Goal: Information Seeking & Learning: Learn about a topic

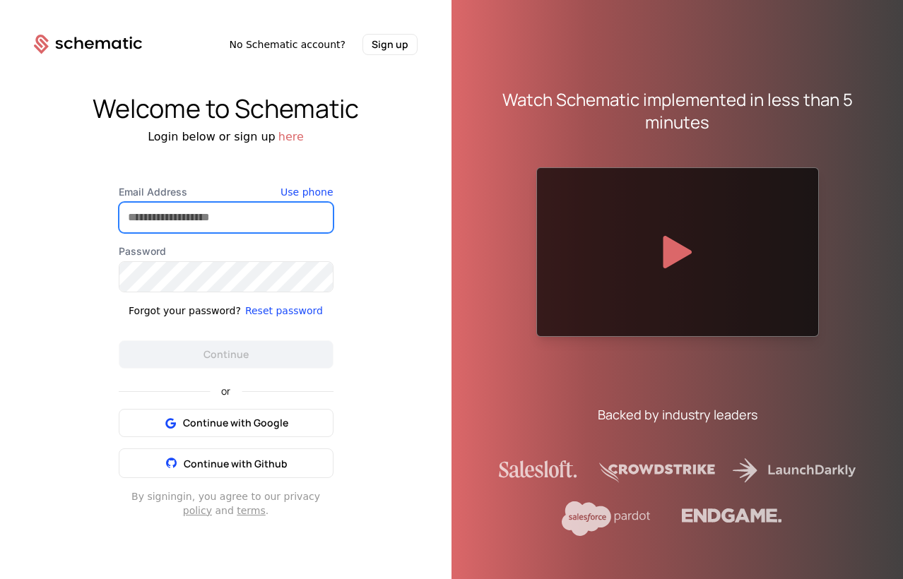
click at [209, 225] on input "Email Address" at bounding box center [225, 218] width 213 height 30
type input "**********"
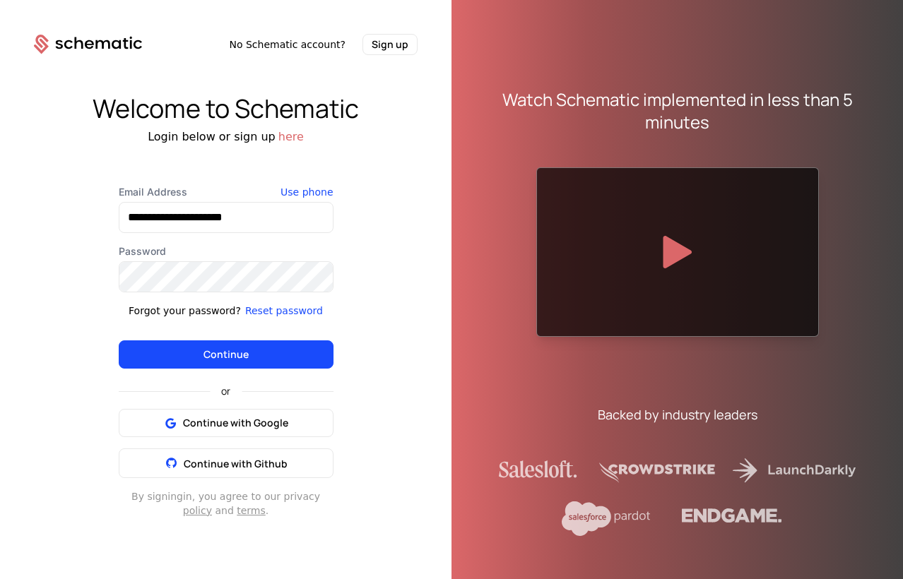
click at [232, 362] on button "Continue" at bounding box center [226, 354] width 215 height 28
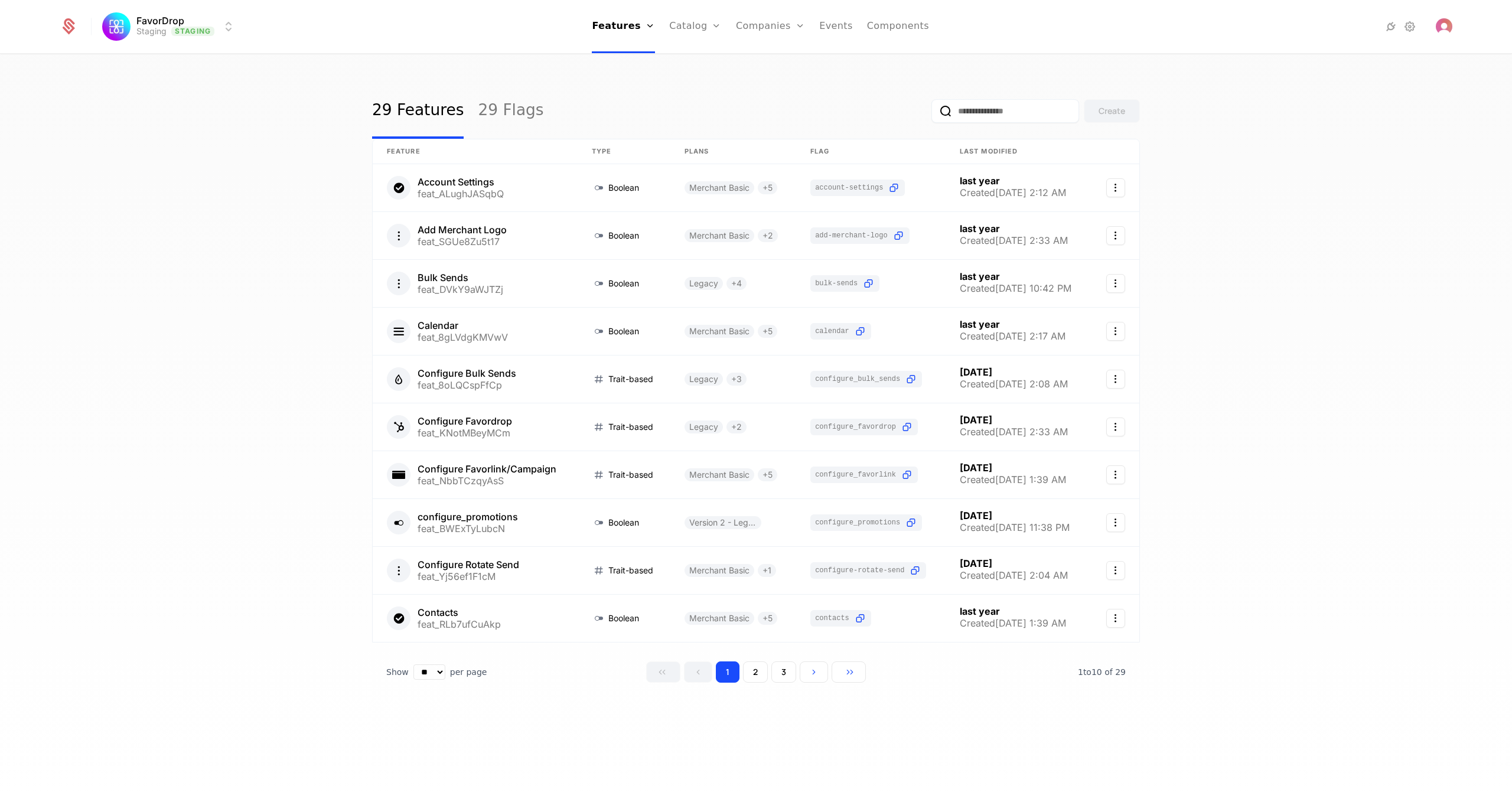
click at [496, 107] on link "29 Flags" at bounding box center [510, 111] width 65 height 55
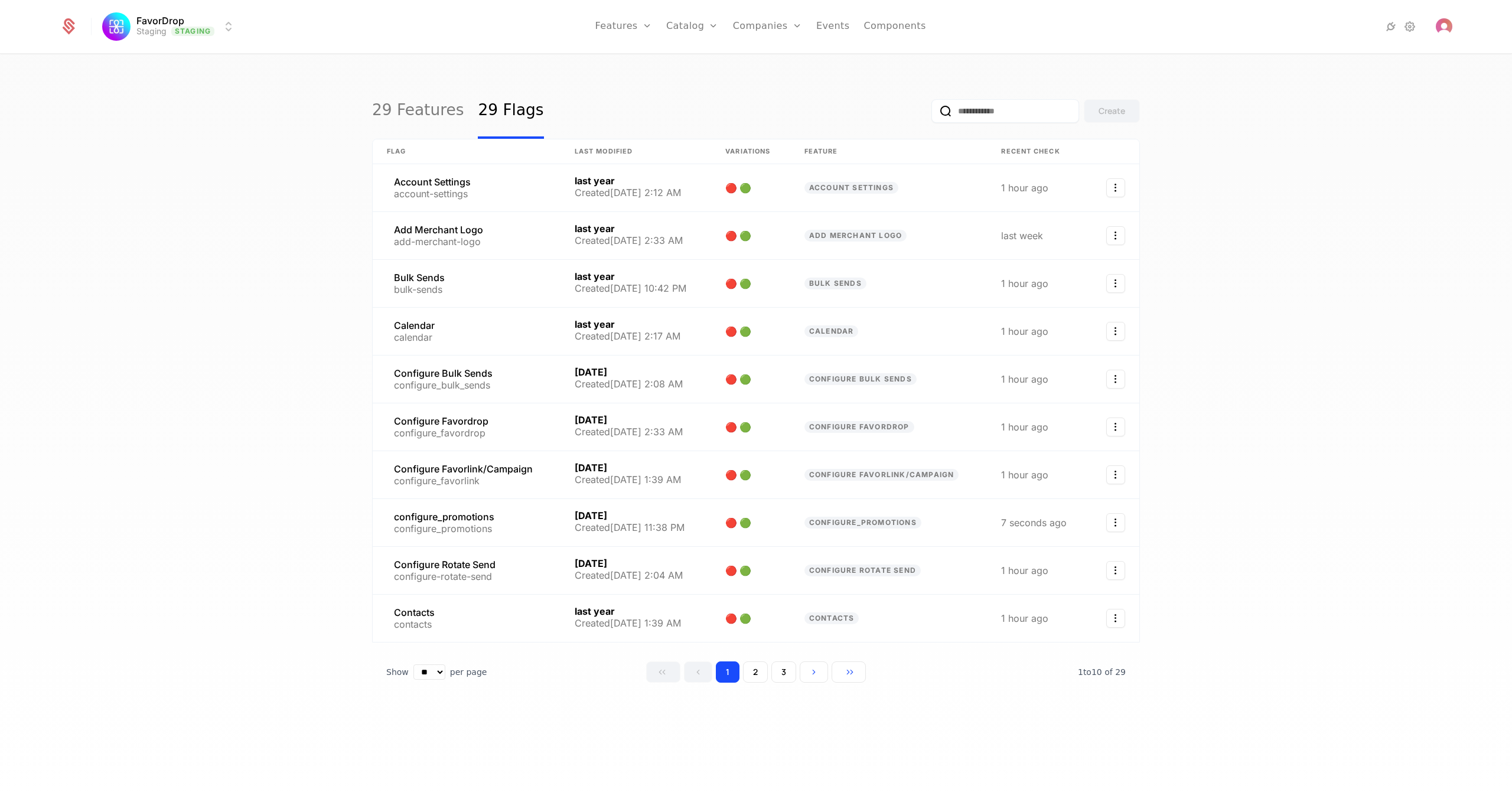
click at [754, 483] on button "2" at bounding box center [756, 671] width 25 height 21
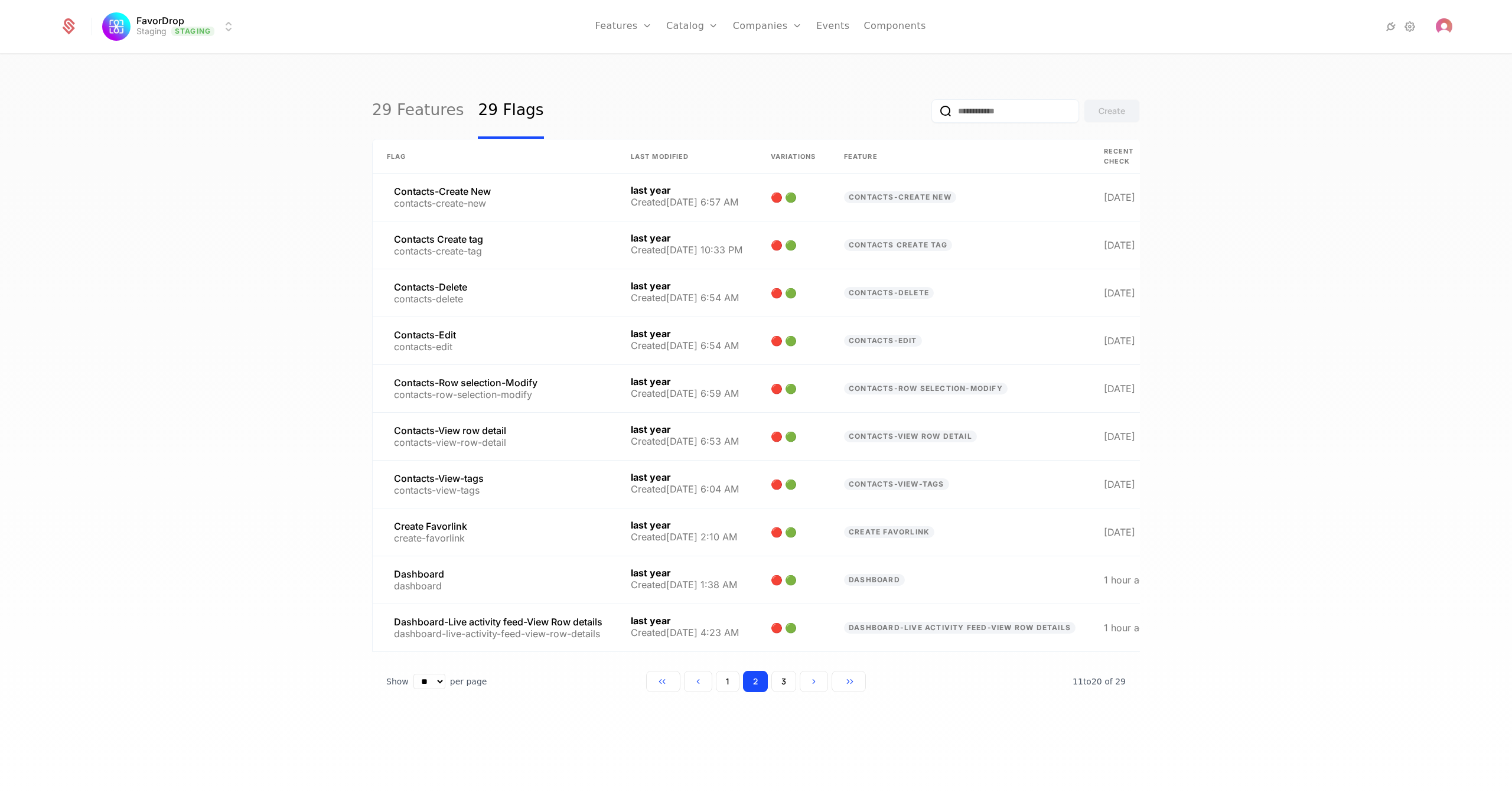
click at [754, 113] on input "email" at bounding box center [1005, 111] width 148 height 23
type input "**"
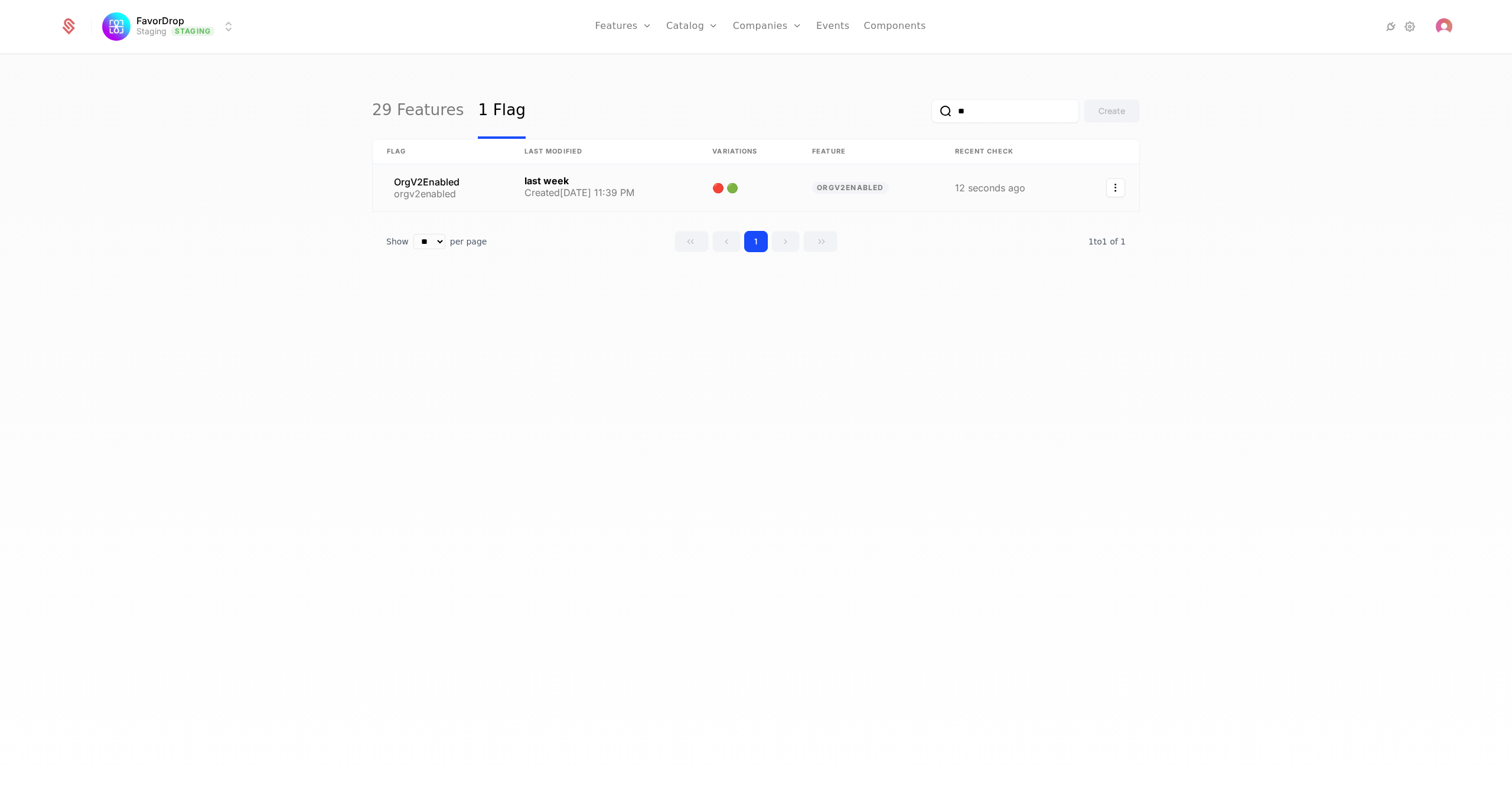
click at [437, 191] on link at bounding box center [442, 187] width 138 height 48
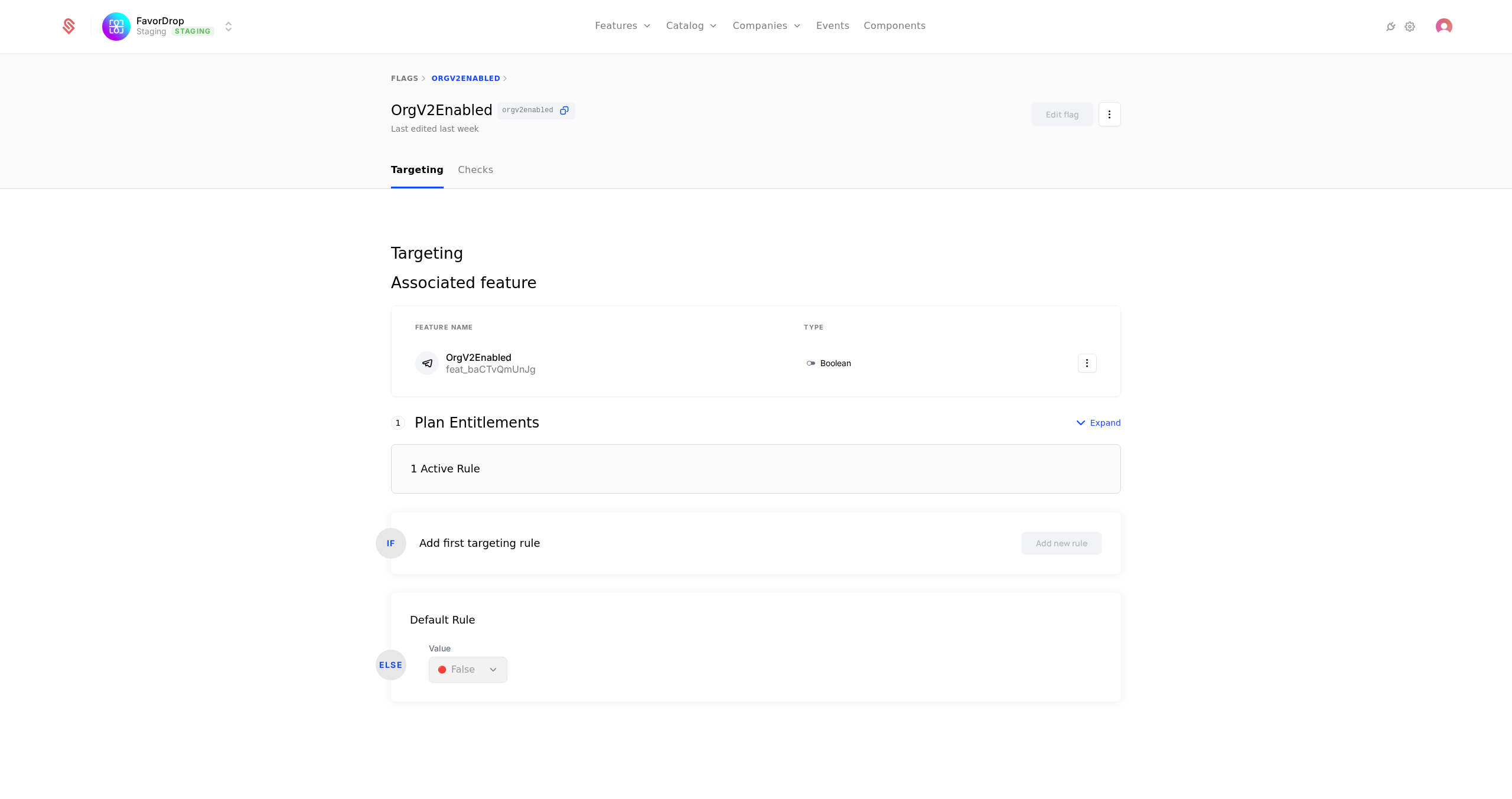
click at [476, 174] on link "Checks" at bounding box center [475, 171] width 35 height 35
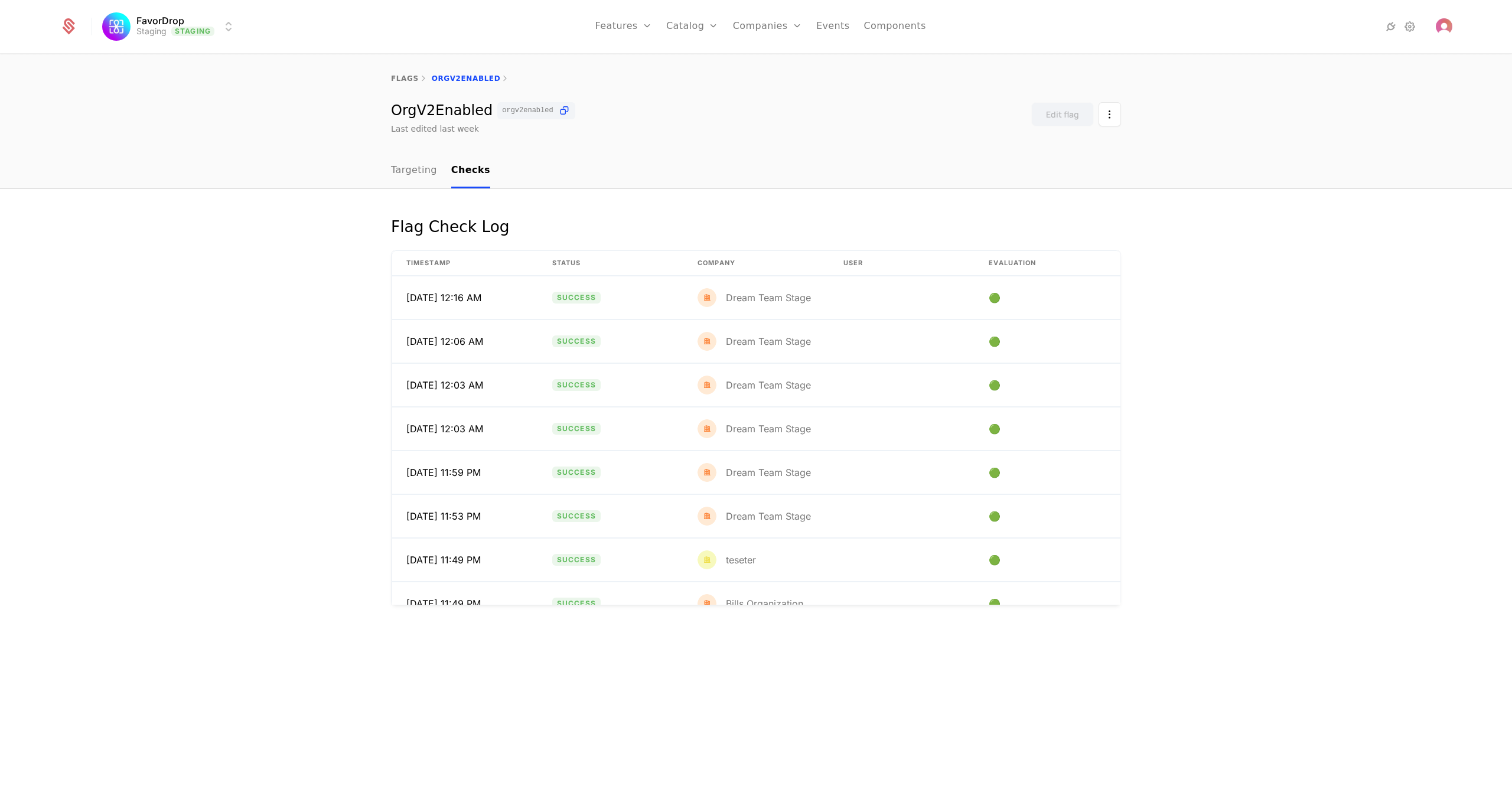
click at [420, 176] on link "Targeting" at bounding box center [414, 171] width 46 height 35
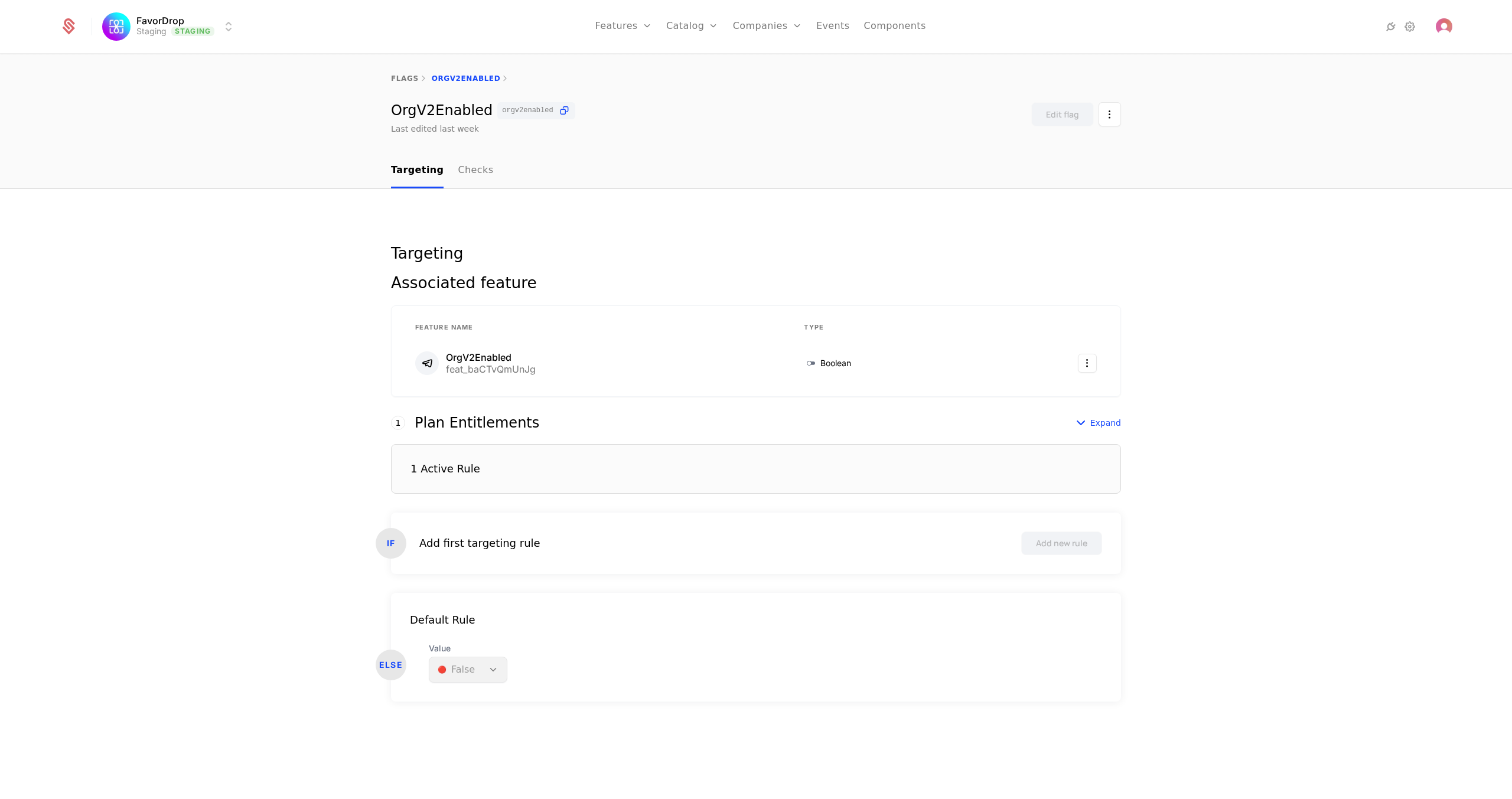
click at [437, 470] on div "1 Active Rule" at bounding box center [445, 468] width 69 height 11
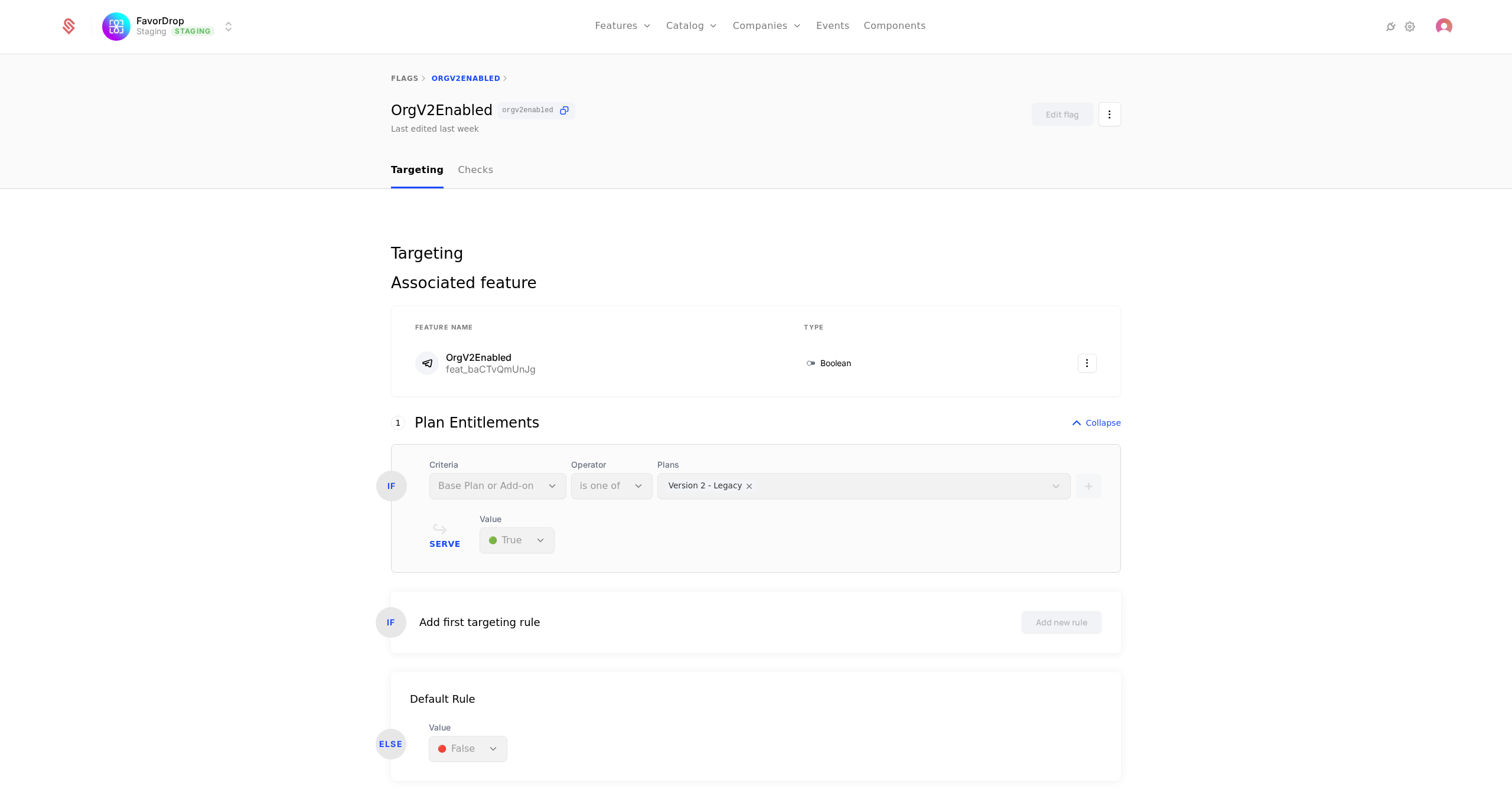
click at [459, 169] on link "Checks" at bounding box center [475, 171] width 35 height 35
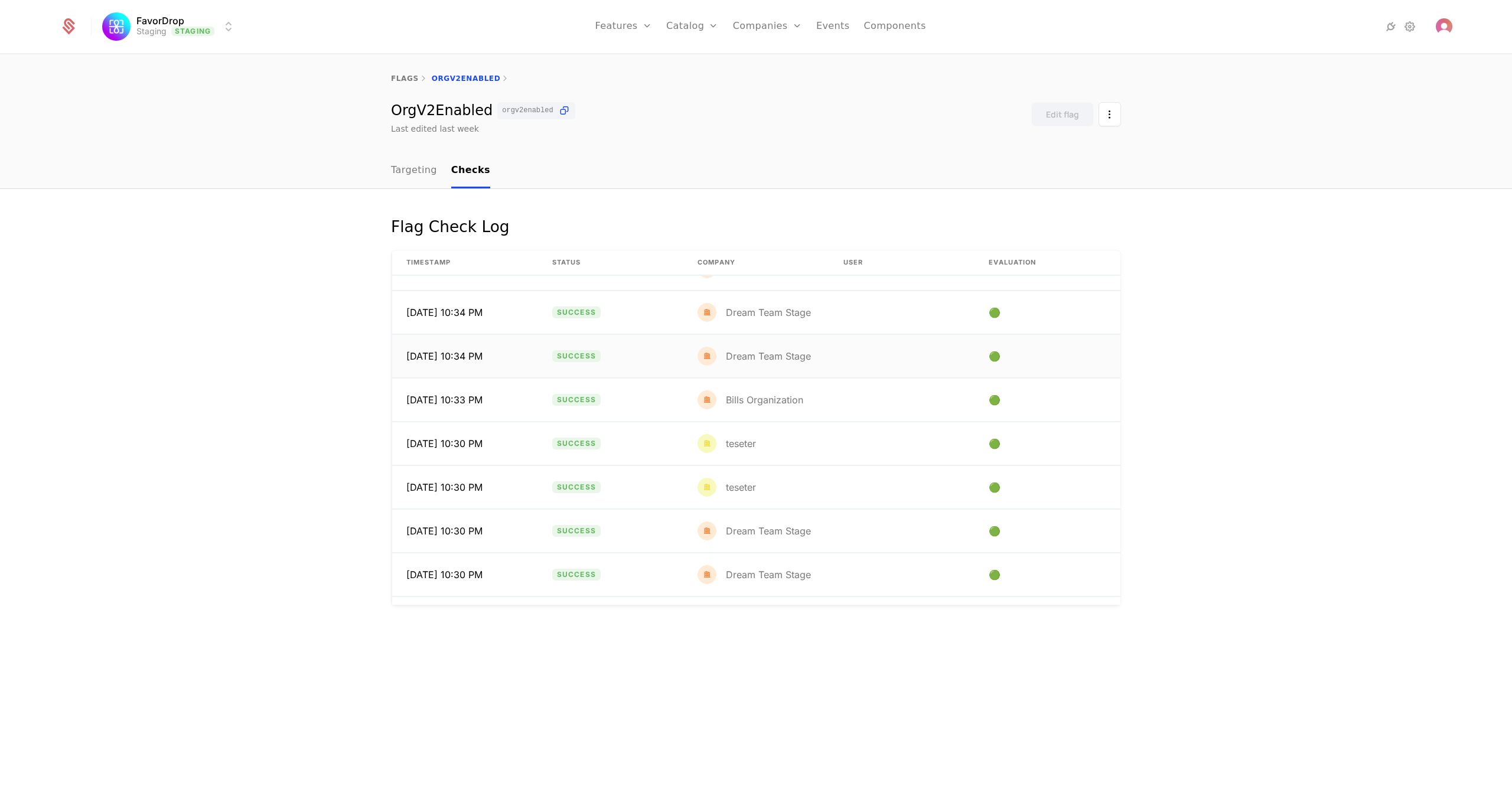
scroll to position [1856, 0]
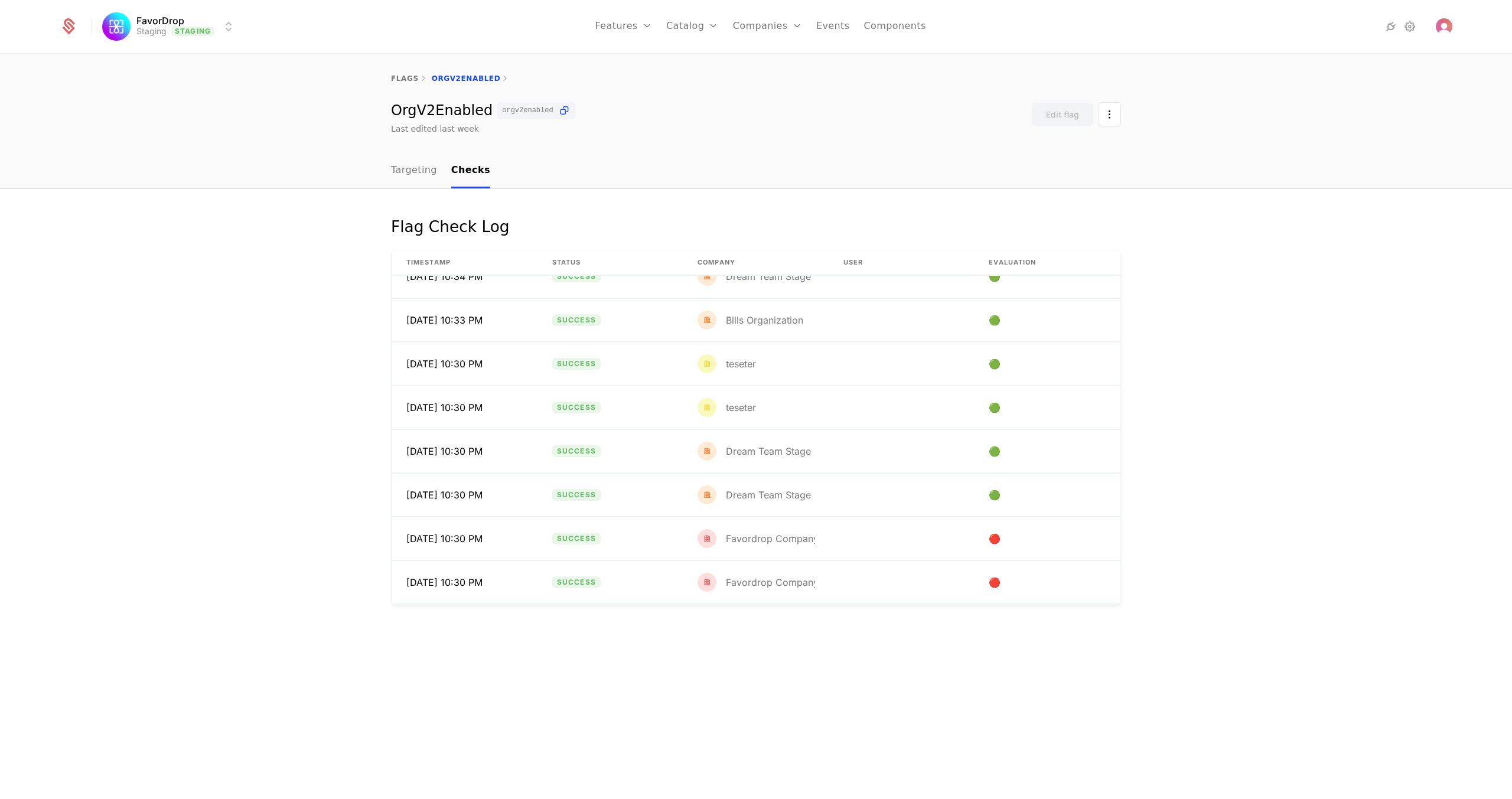
click at [642, 63] on link "Features" at bounding box center [636, 58] width 54 height 9
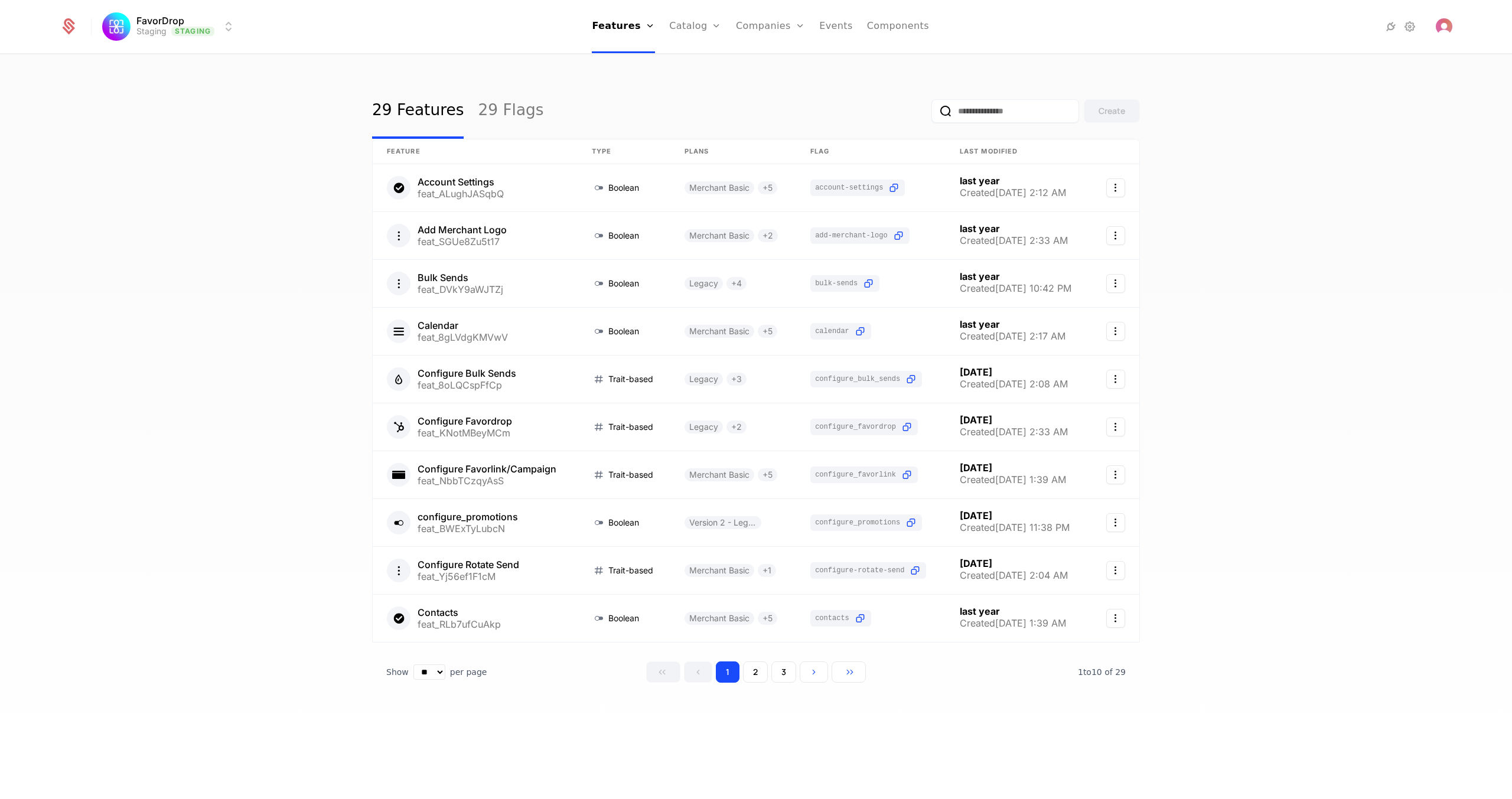
click at [754, 483] on button "2" at bounding box center [756, 671] width 25 height 21
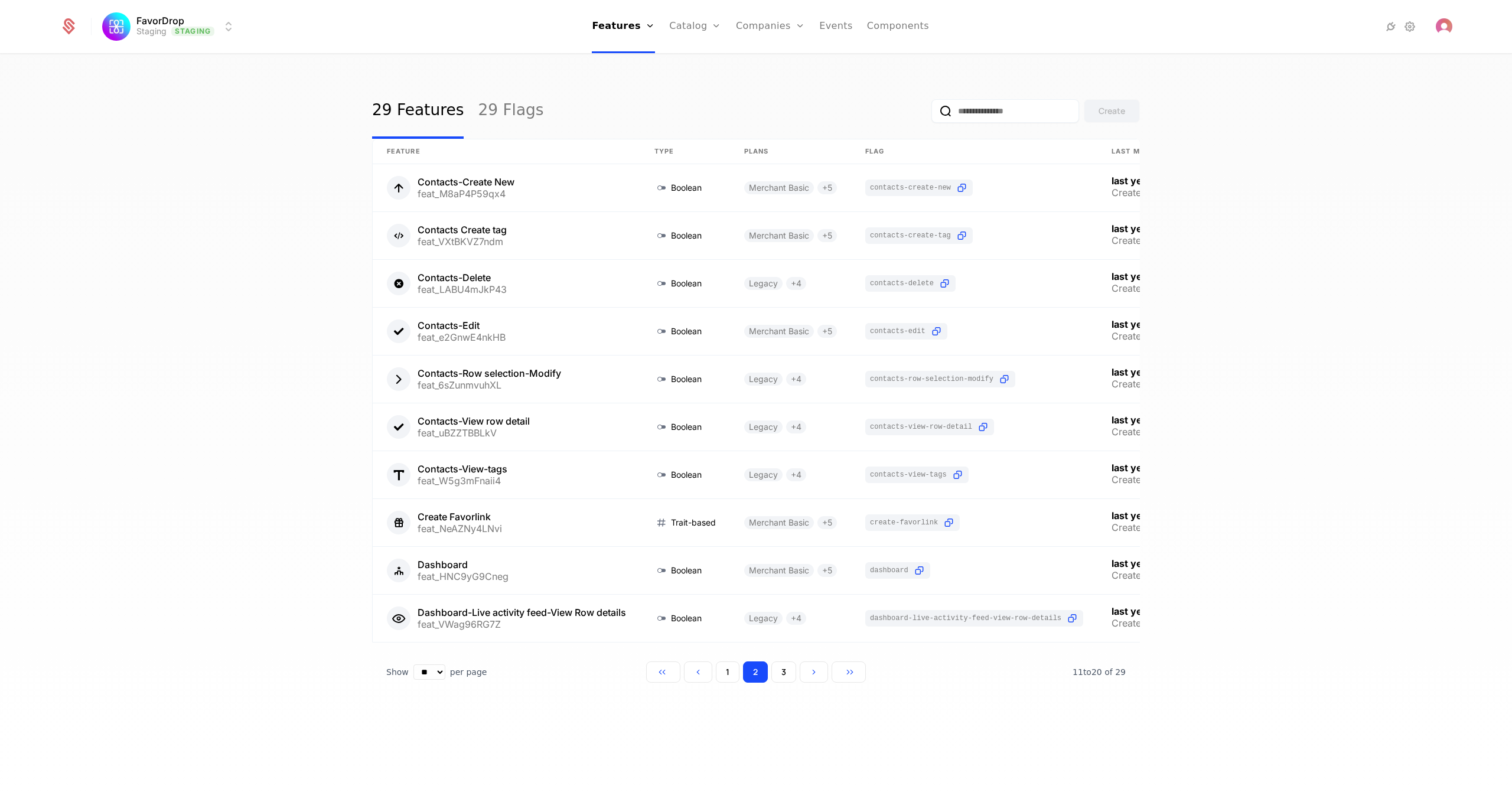
click at [754, 483] on button "3" at bounding box center [784, 671] width 25 height 21
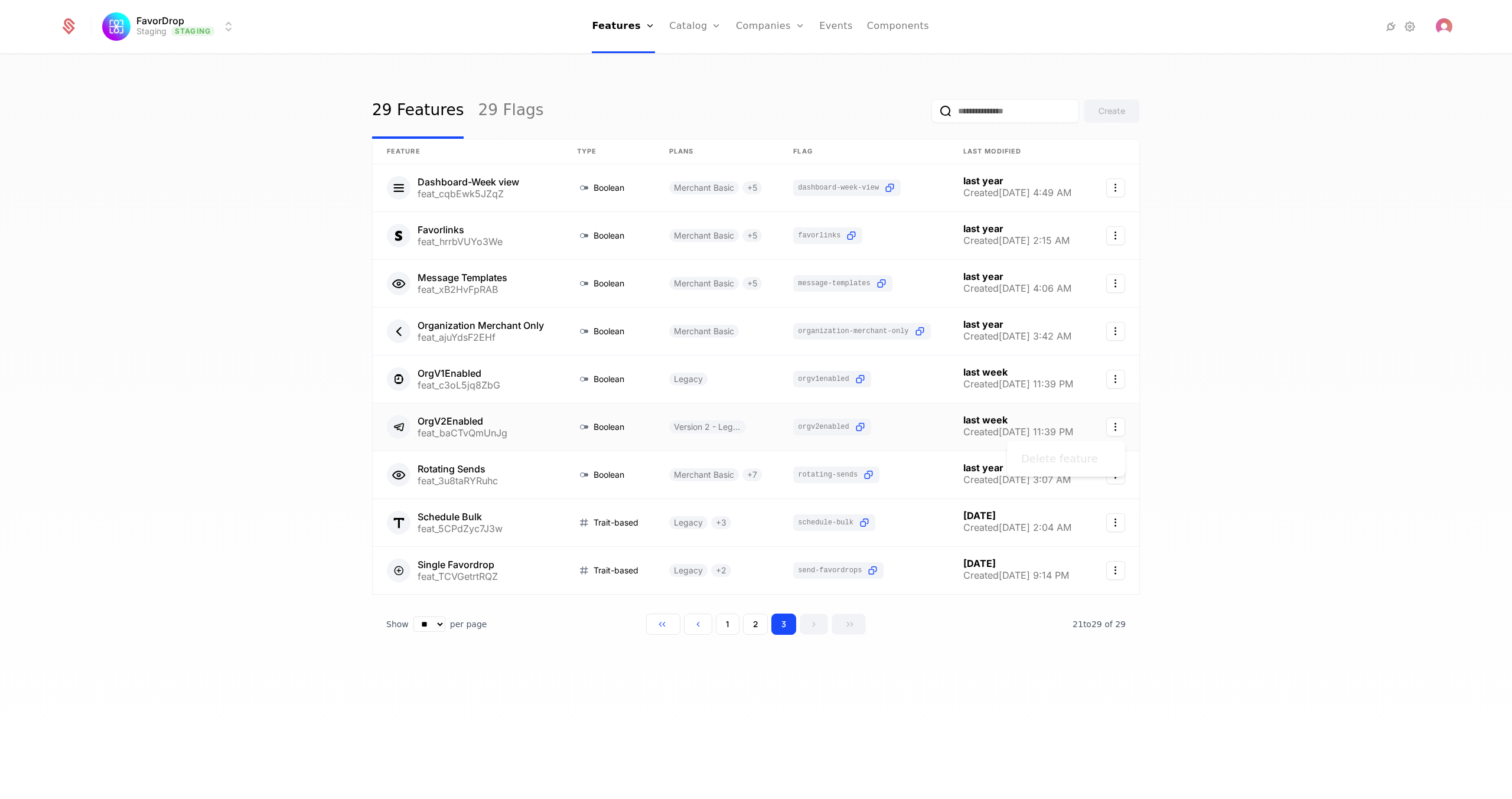
click at [754, 427] on icon "Select action" at bounding box center [1116, 426] width 19 height 19
click at [447, 423] on html "FavorDrop Staging Staging Features Features Flags Catalog Plans Add Ons Credits…" at bounding box center [756, 400] width 1512 height 799
click at [416, 423] on link at bounding box center [467, 426] width 190 height 48
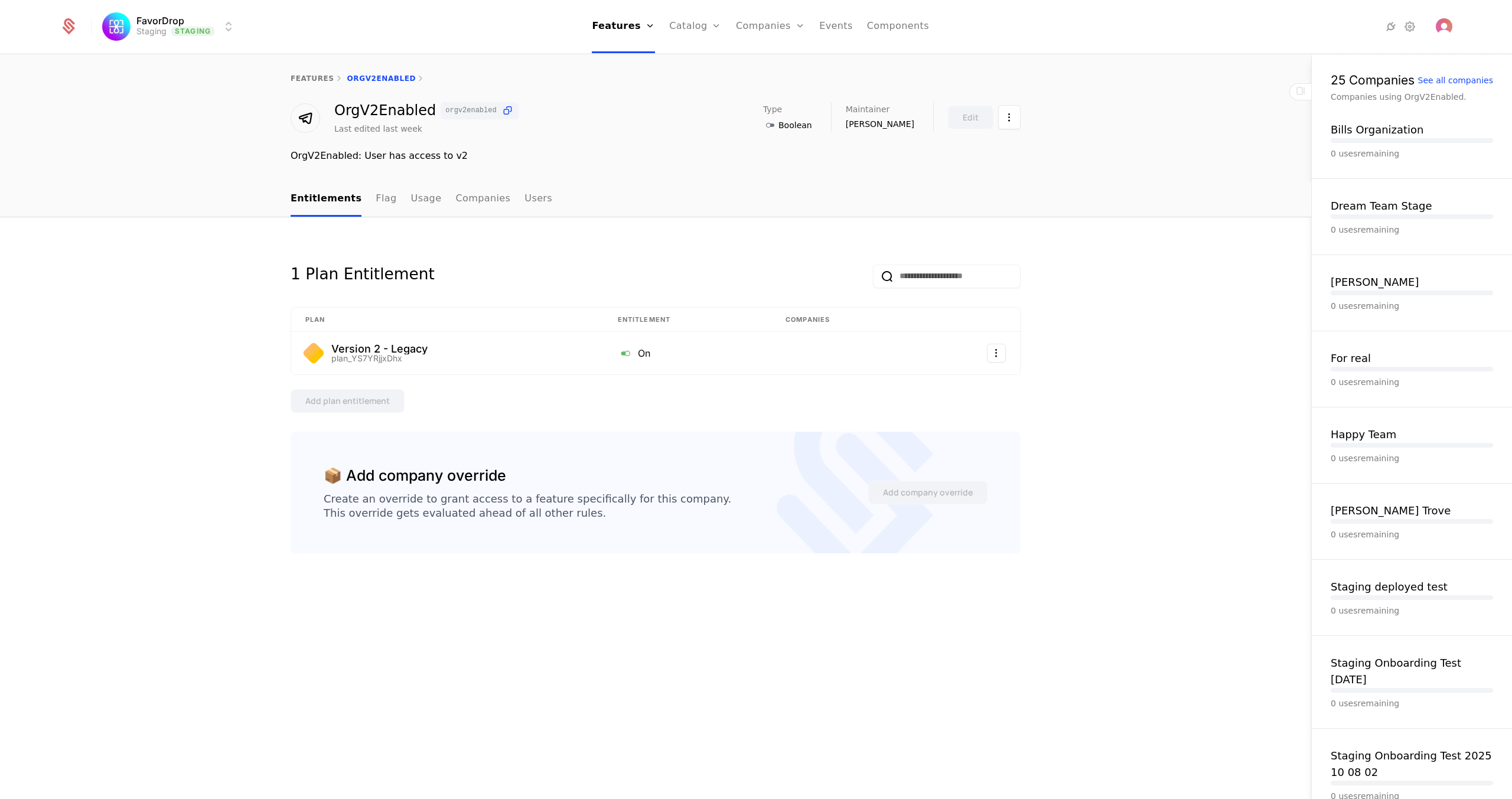
click at [456, 200] on link "Companies" at bounding box center [483, 200] width 55 height 35
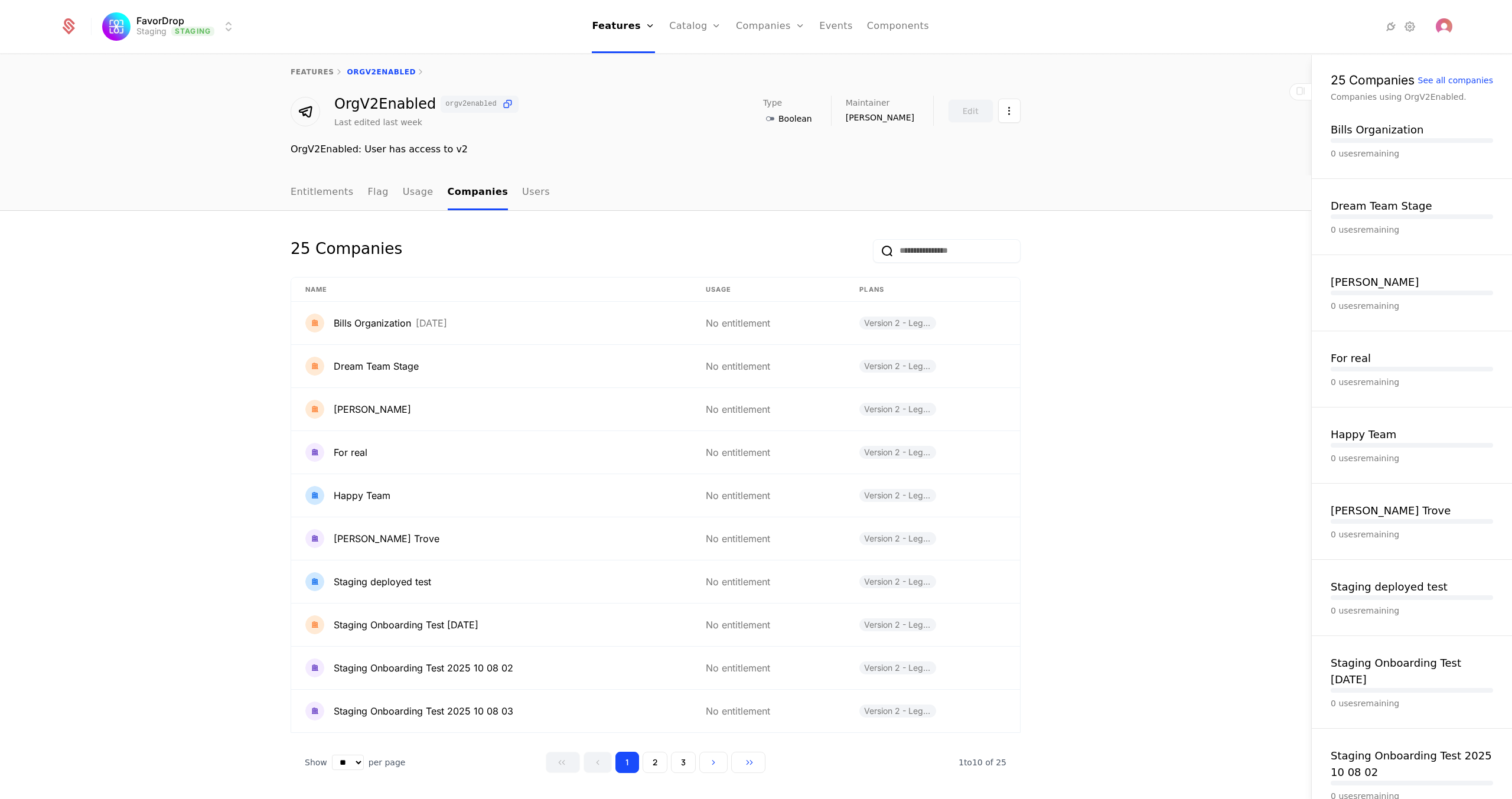
scroll to position [8, 0]
click at [648, 483] on button "2" at bounding box center [655, 760] width 25 height 21
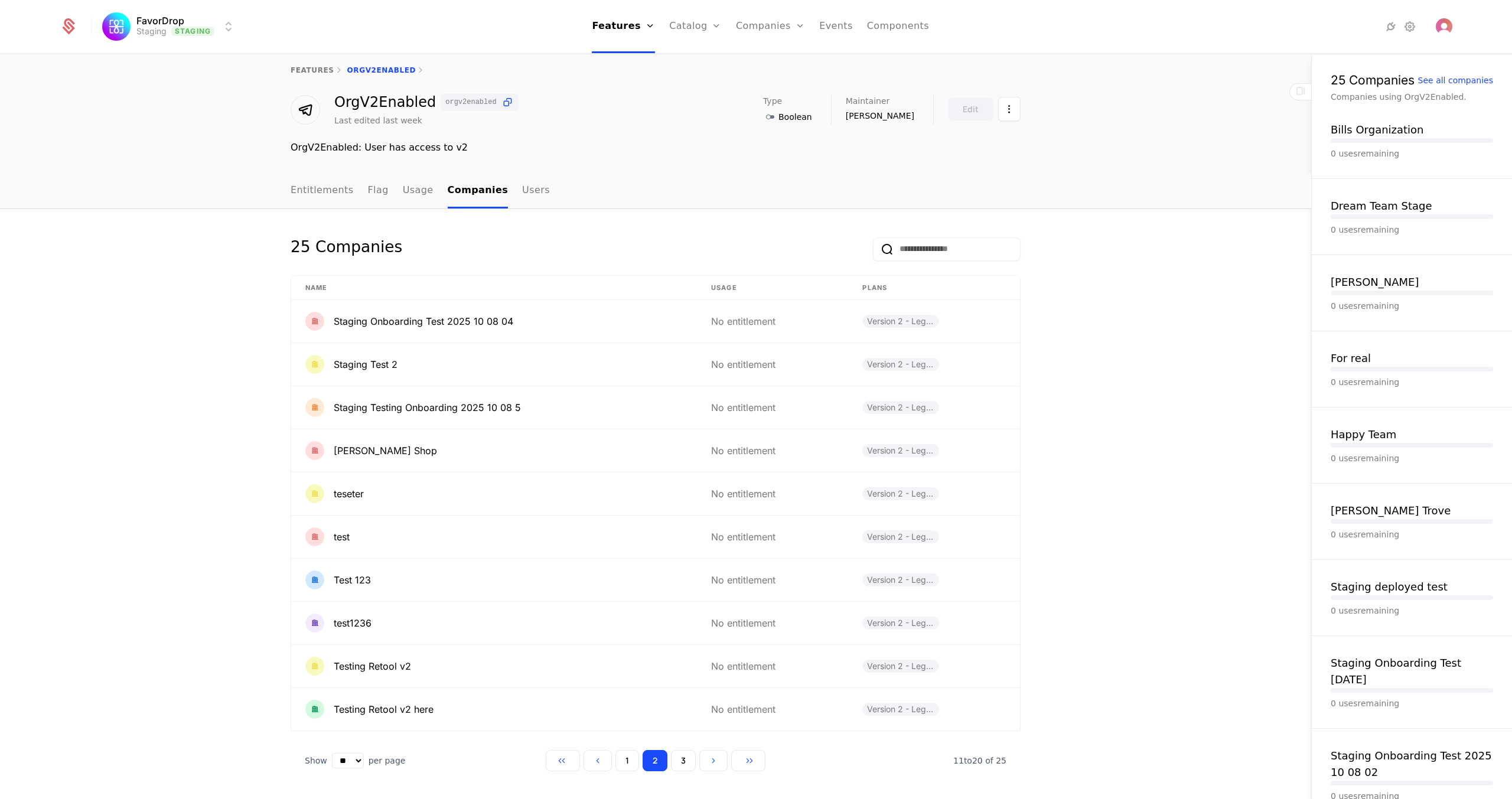
click at [673, 483] on button "3" at bounding box center [683, 760] width 25 height 21
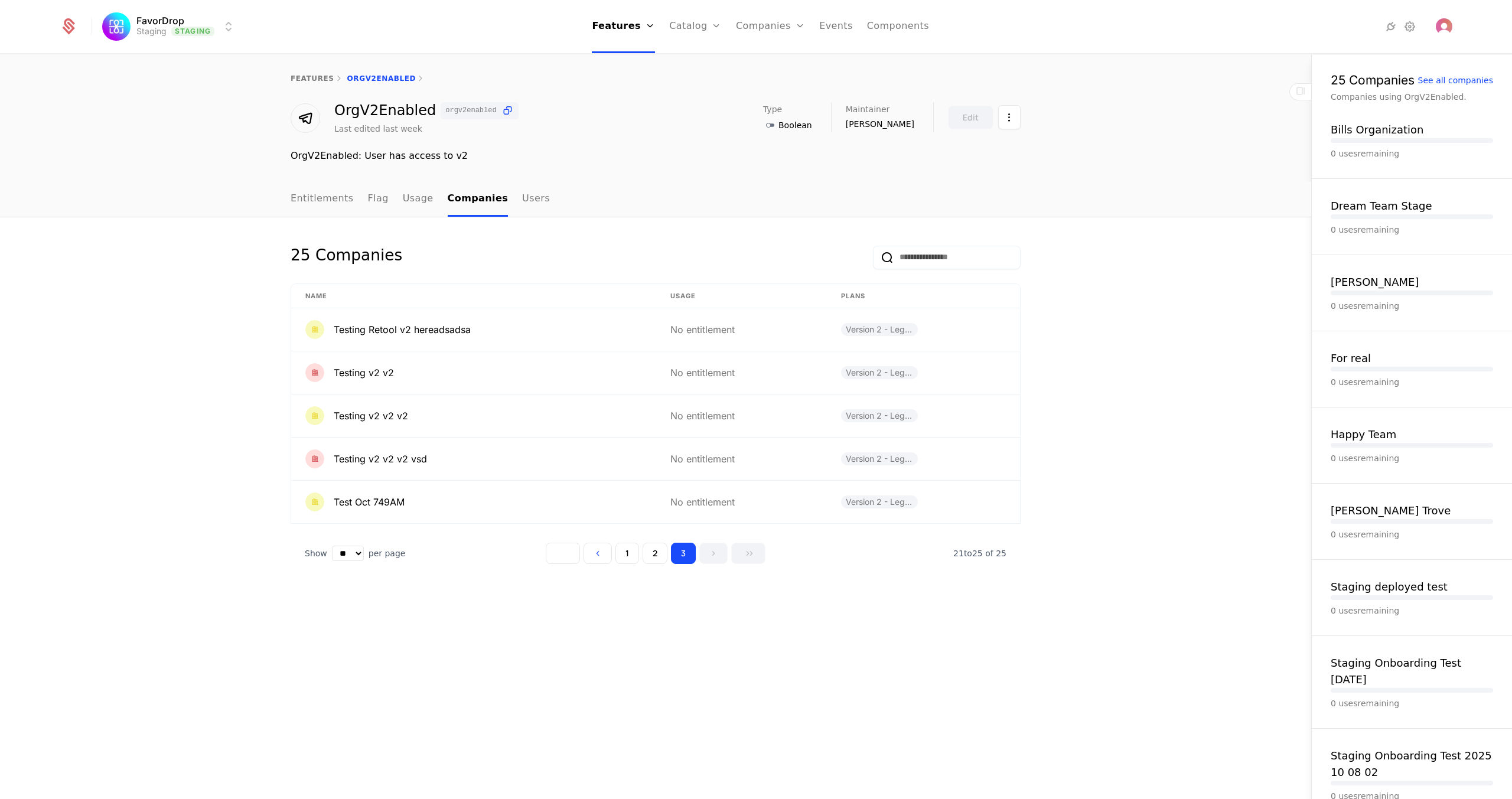
click at [564, 483] on icon "Go to first page" at bounding box center [564, 553] width 8 height 8
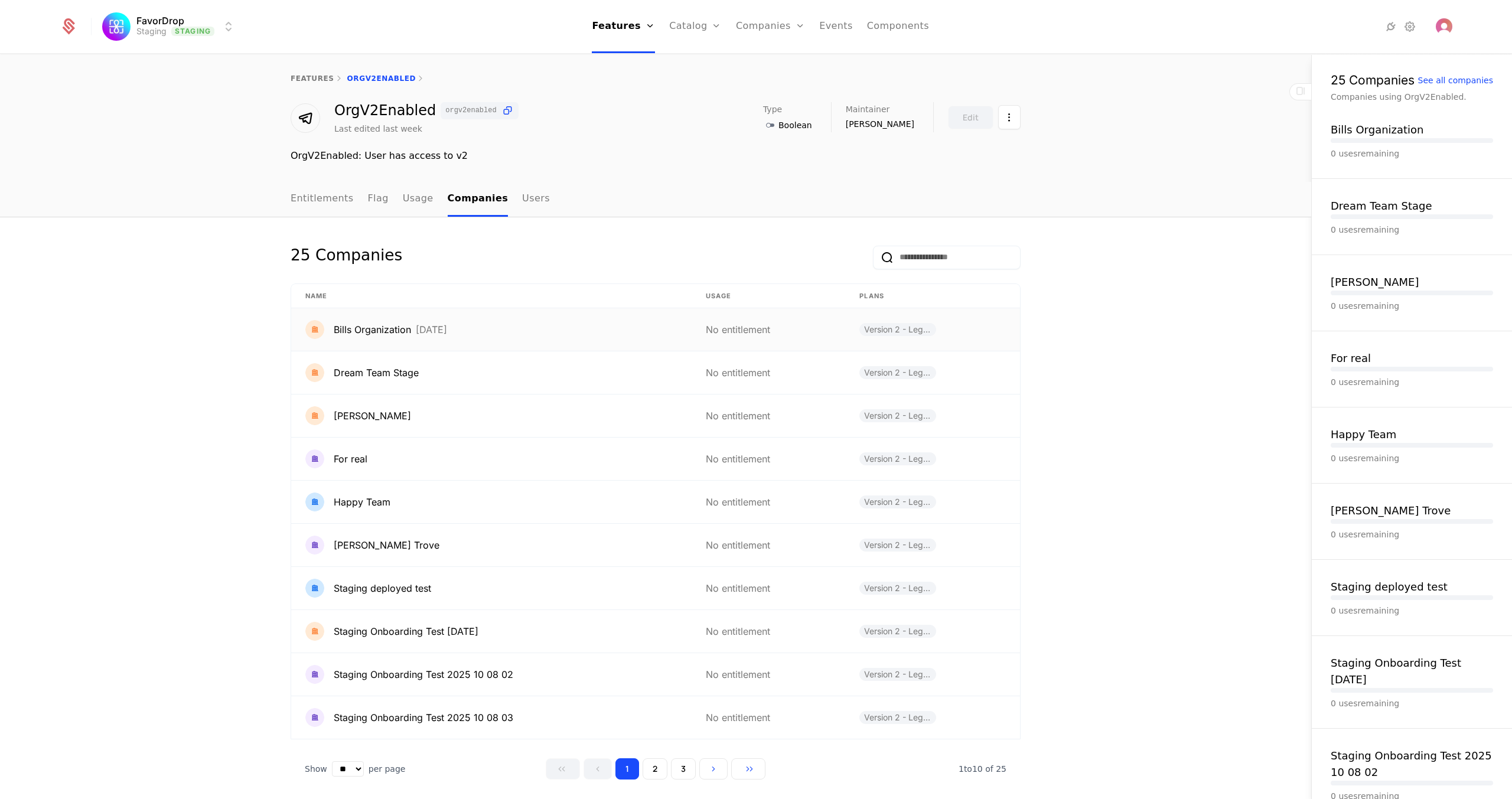
drag, startPoint x: 383, startPoint y: 331, endPoint x: 563, endPoint y: 329, distance: 180.0
click at [563, 329] on div "Bills Organization [DATE]" at bounding box center [491, 329] width 372 height 19
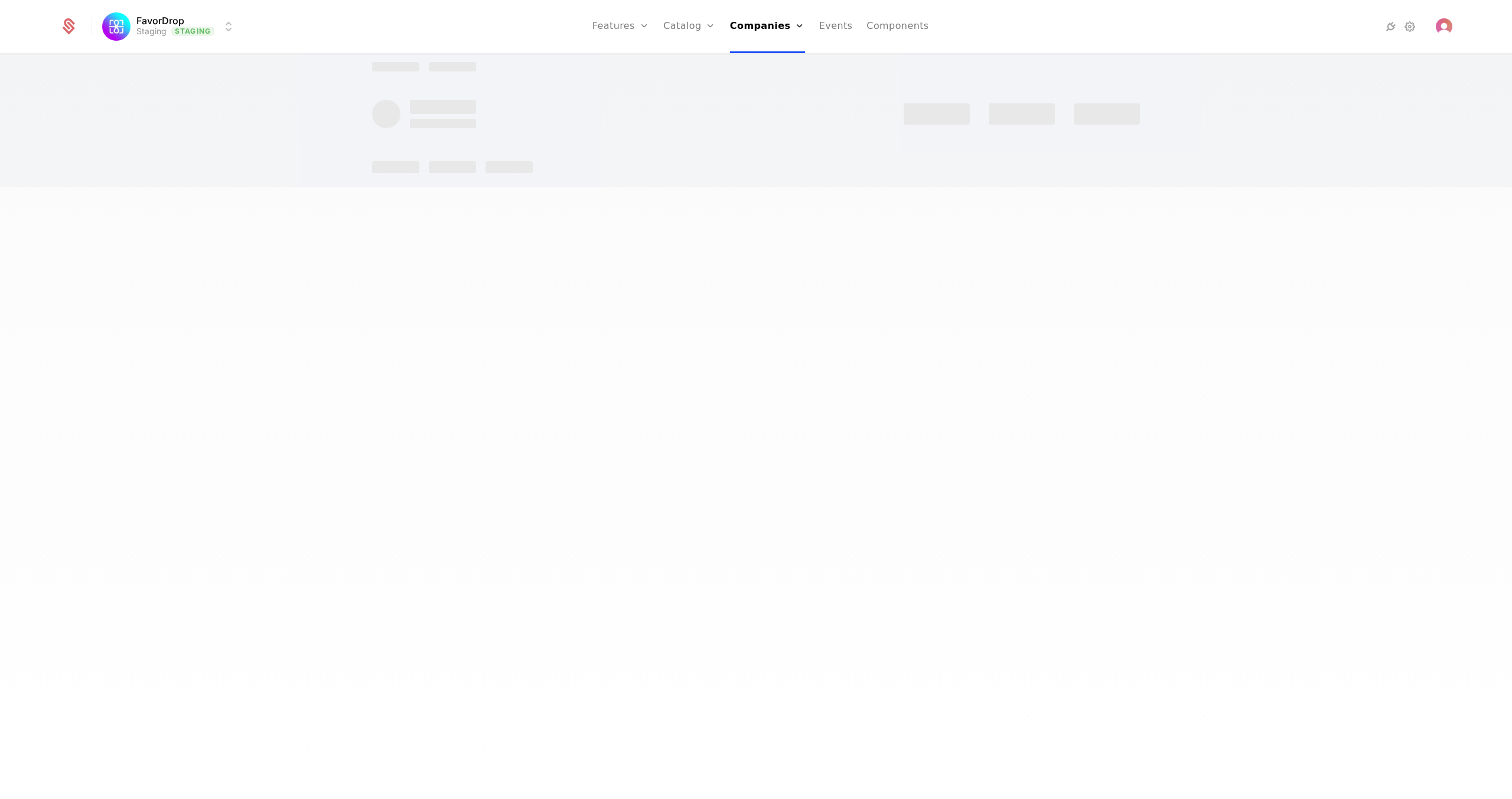
click at [612, 329] on div at bounding box center [756, 400] width 1512 height 799
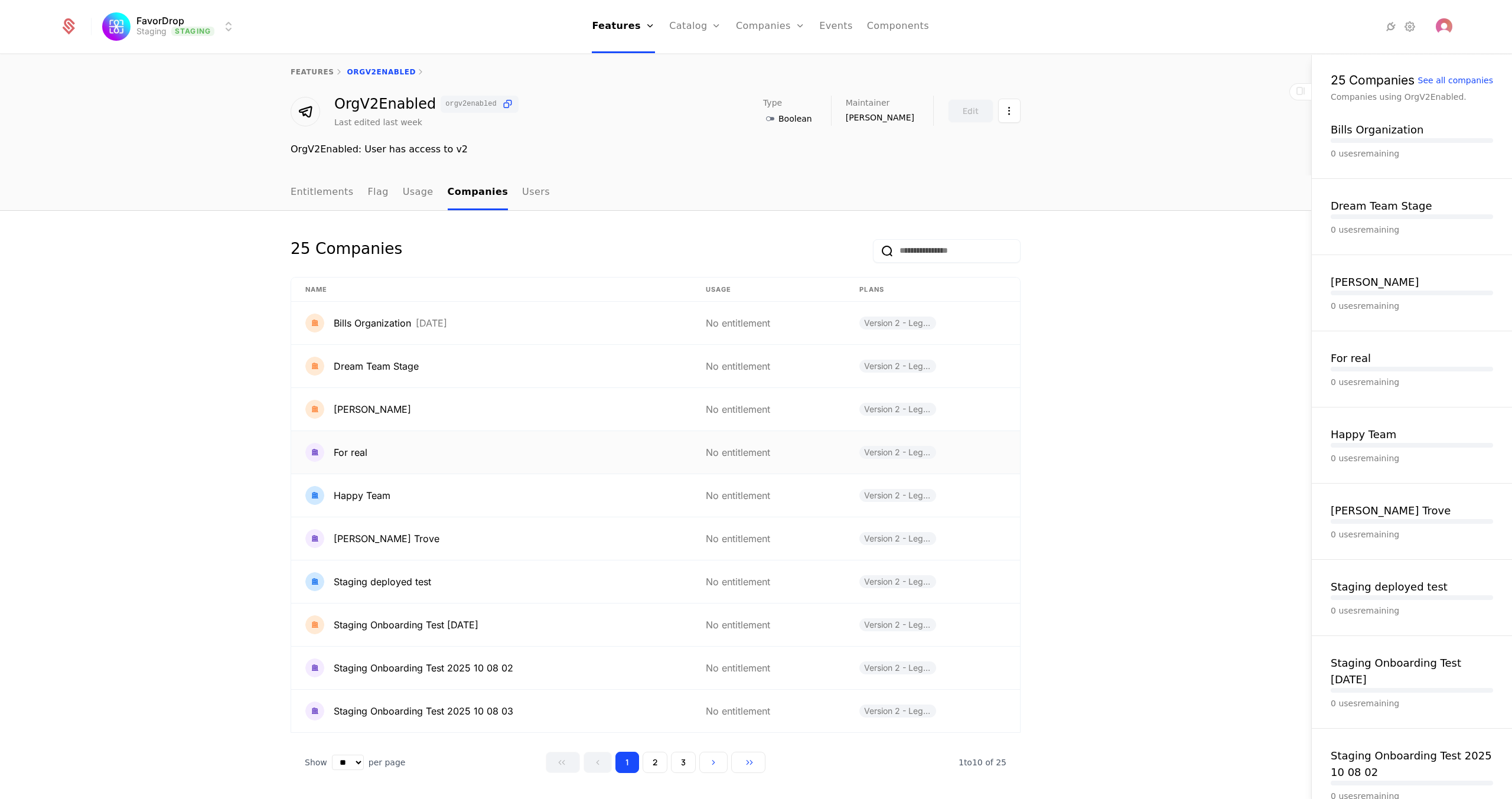
scroll to position [8, 0]
drag, startPoint x: 325, startPoint y: 322, endPoint x: 412, endPoint y: 328, distance: 87.2
click at [412, 328] on div "Bills Organization [DATE]" at bounding box center [491, 321] width 372 height 19
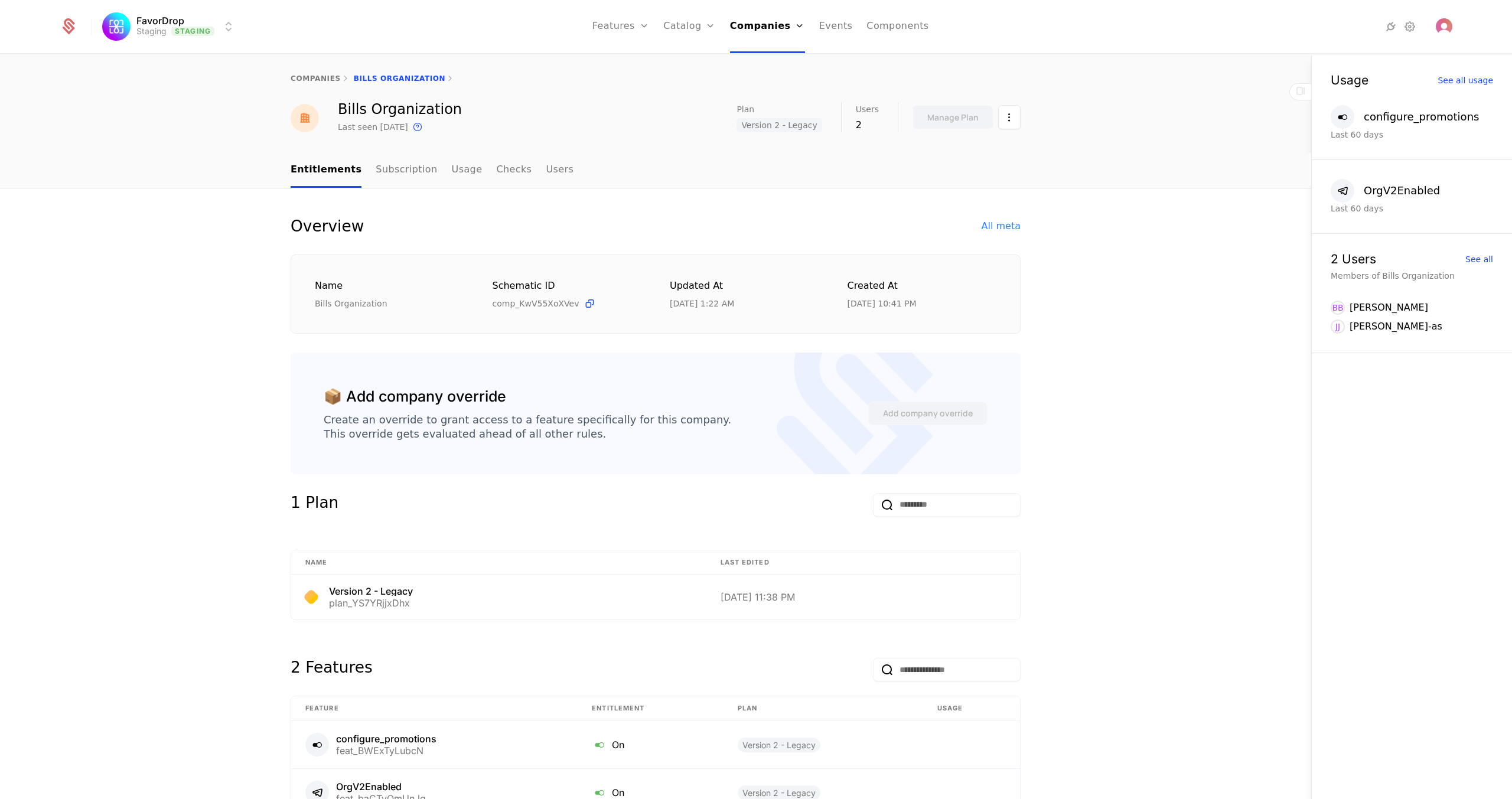
click at [452, 171] on link "Usage" at bounding box center [467, 170] width 31 height 35
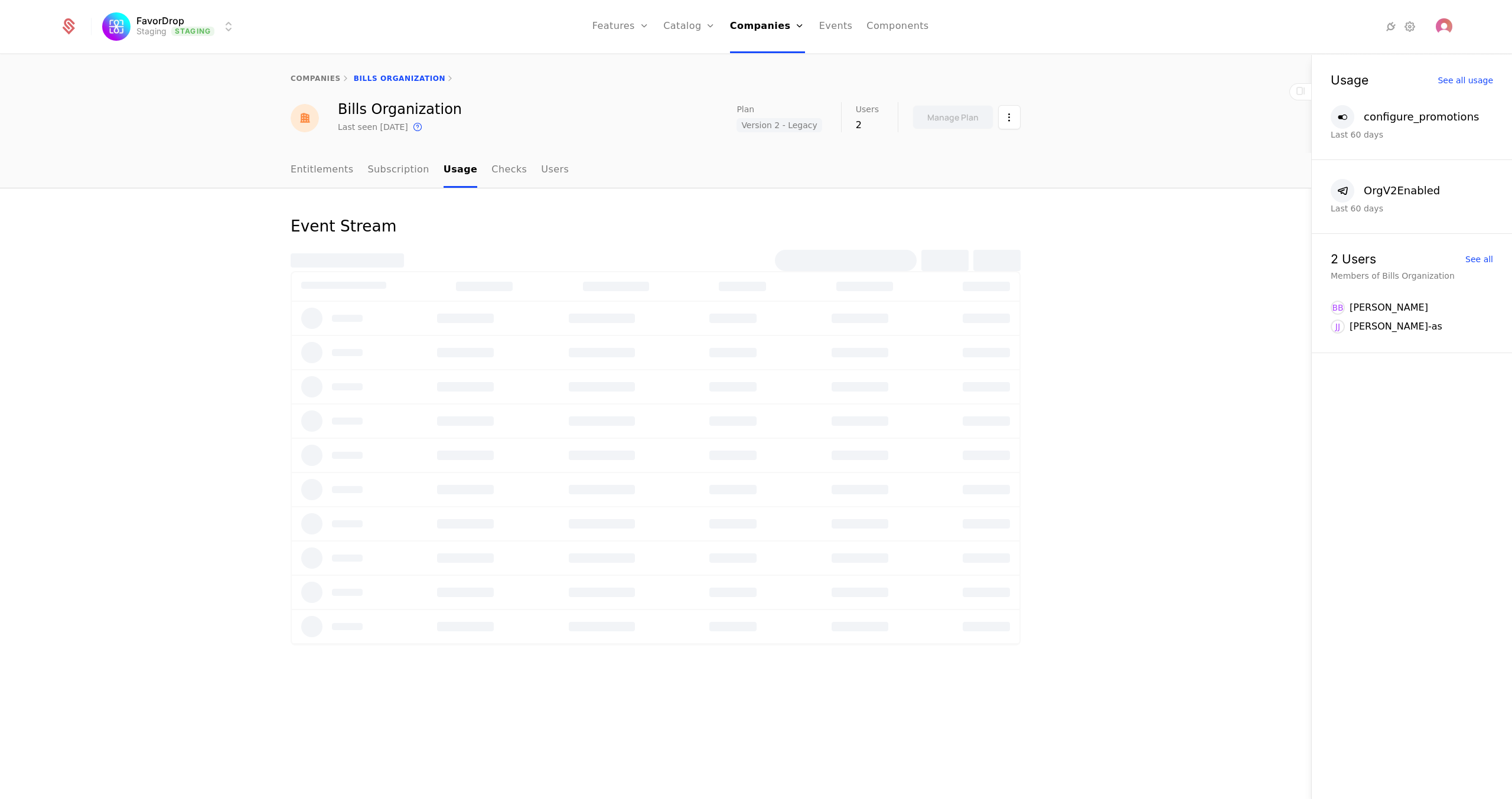
click at [319, 169] on link "Entitlements" at bounding box center [322, 170] width 64 height 35
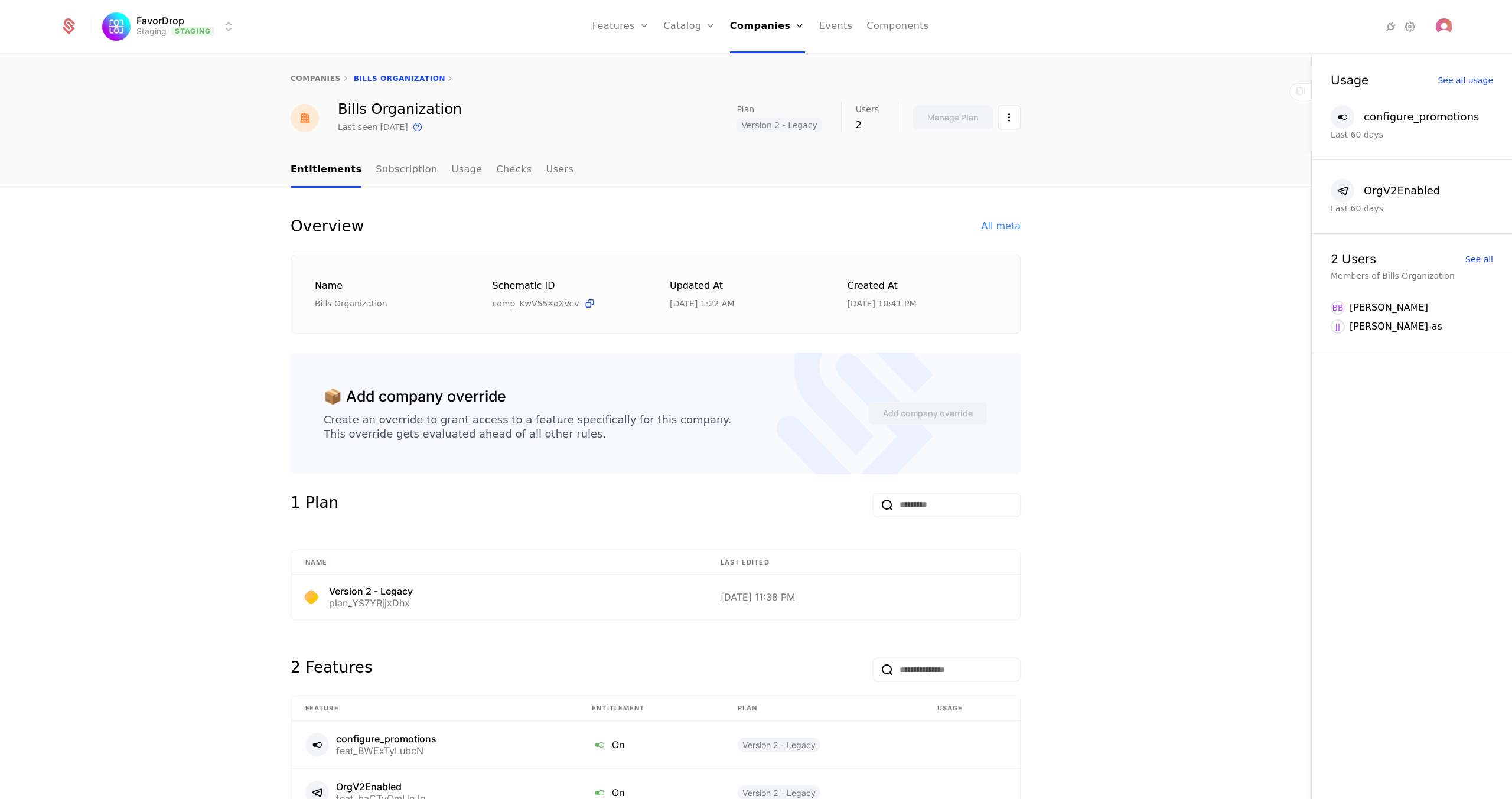
click at [393, 165] on link "Subscription" at bounding box center [406, 170] width 61 height 35
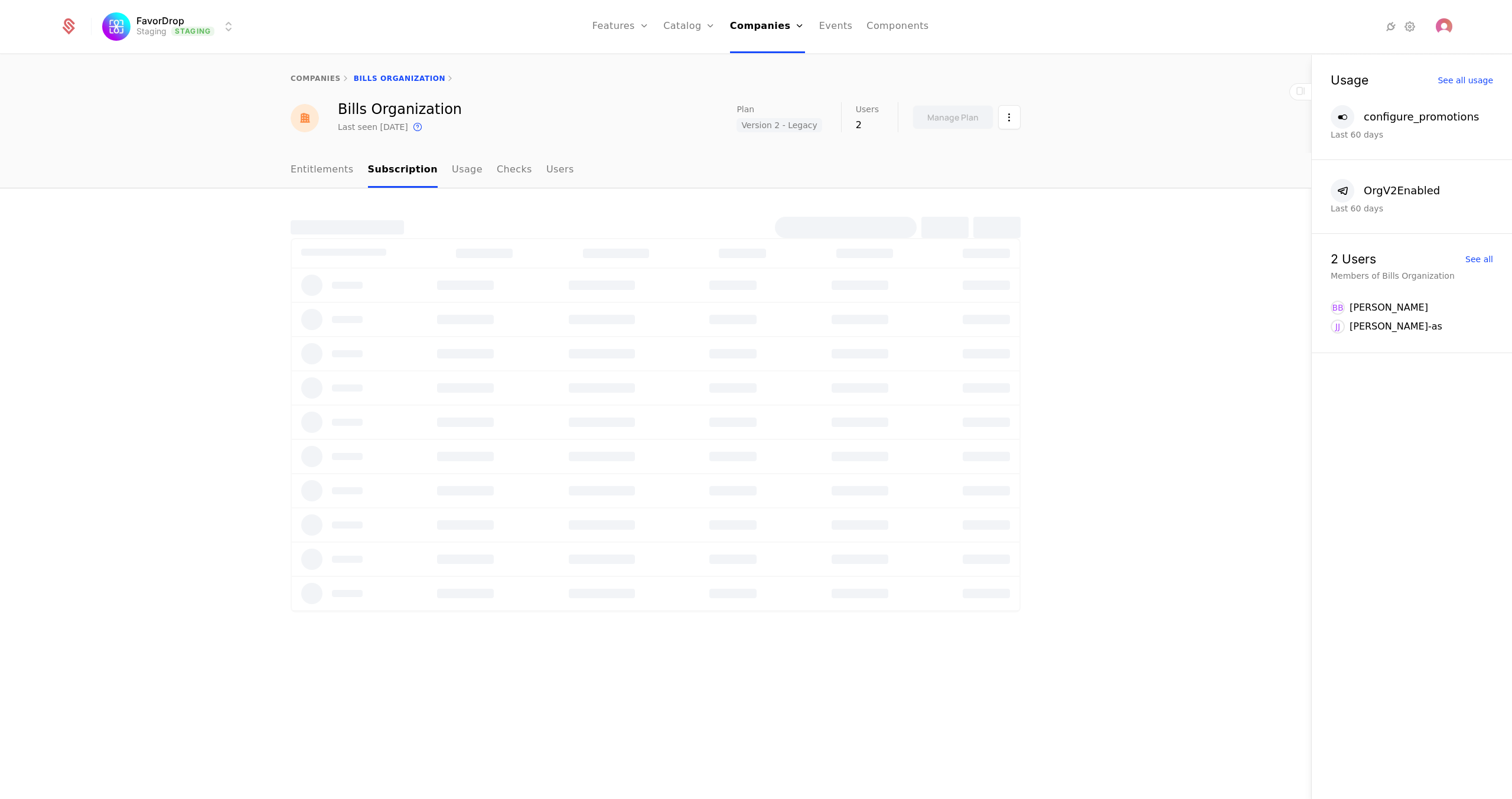
click at [452, 167] on link "Usage" at bounding box center [467, 170] width 31 height 35
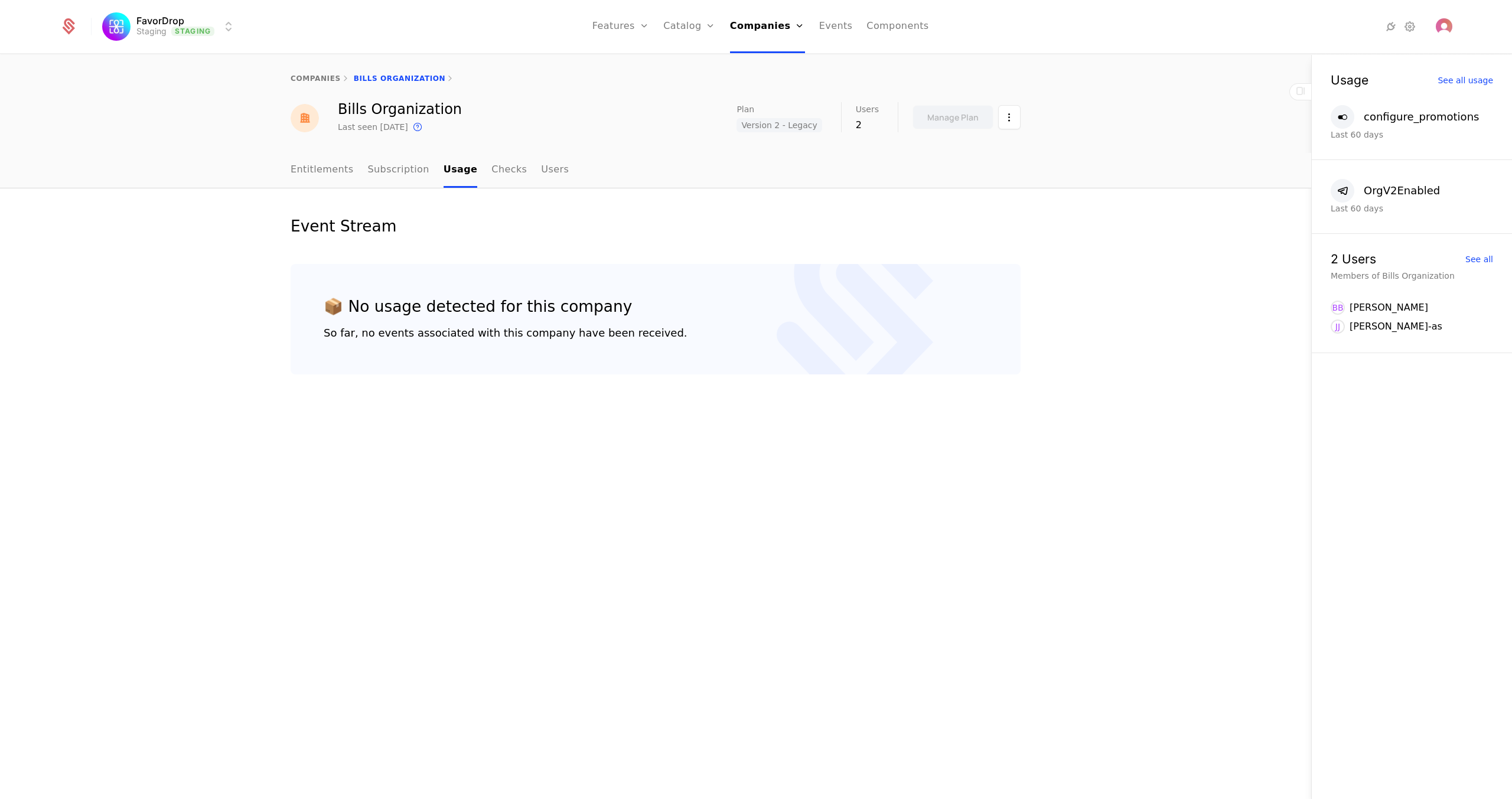
click at [492, 168] on link "Checks" at bounding box center [509, 170] width 35 height 35
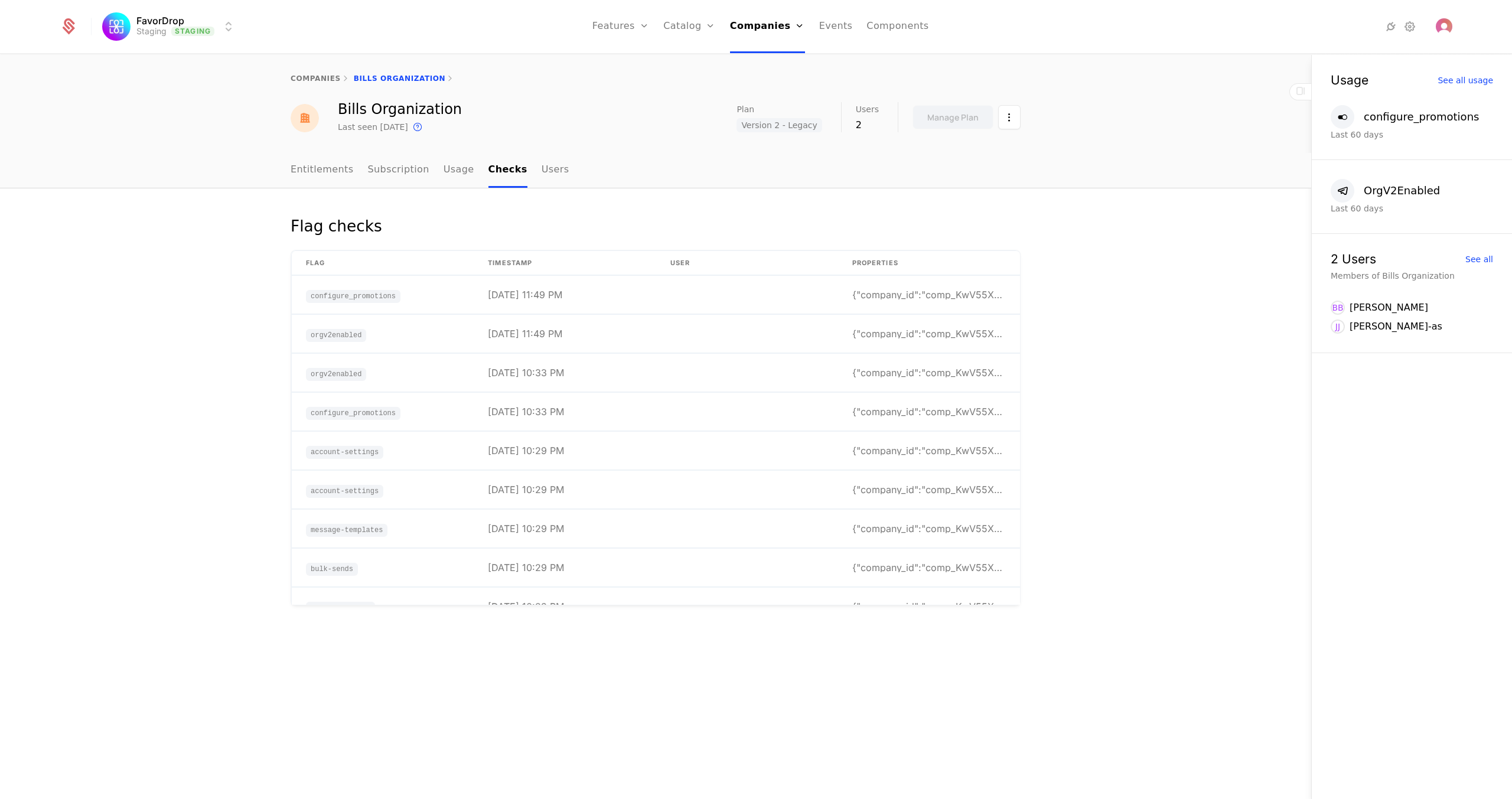
click at [542, 176] on link "Users" at bounding box center [555, 170] width 28 height 35
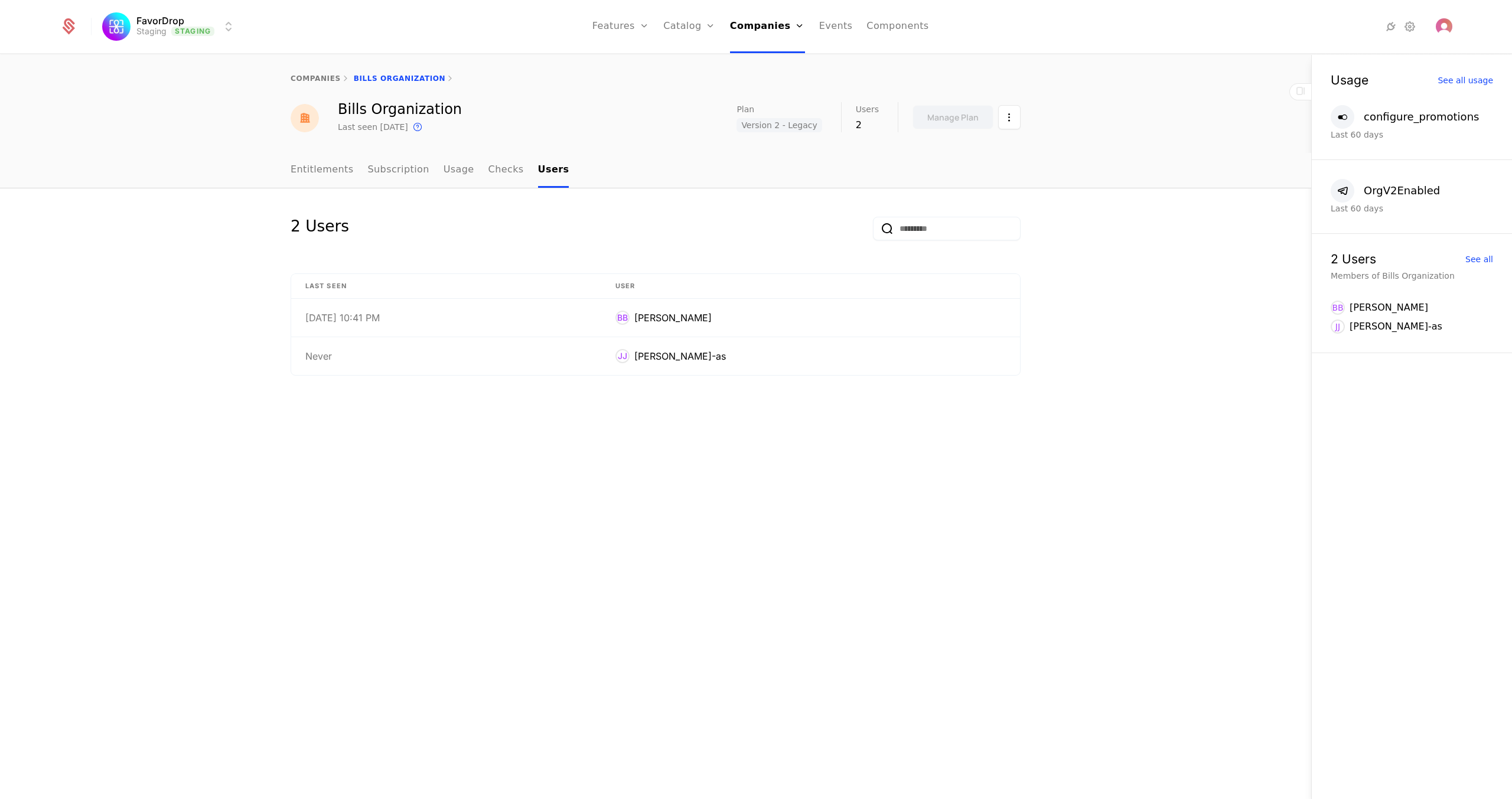
click at [383, 167] on link "Subscription" at bounding box center [398, 170] width 61 height 35
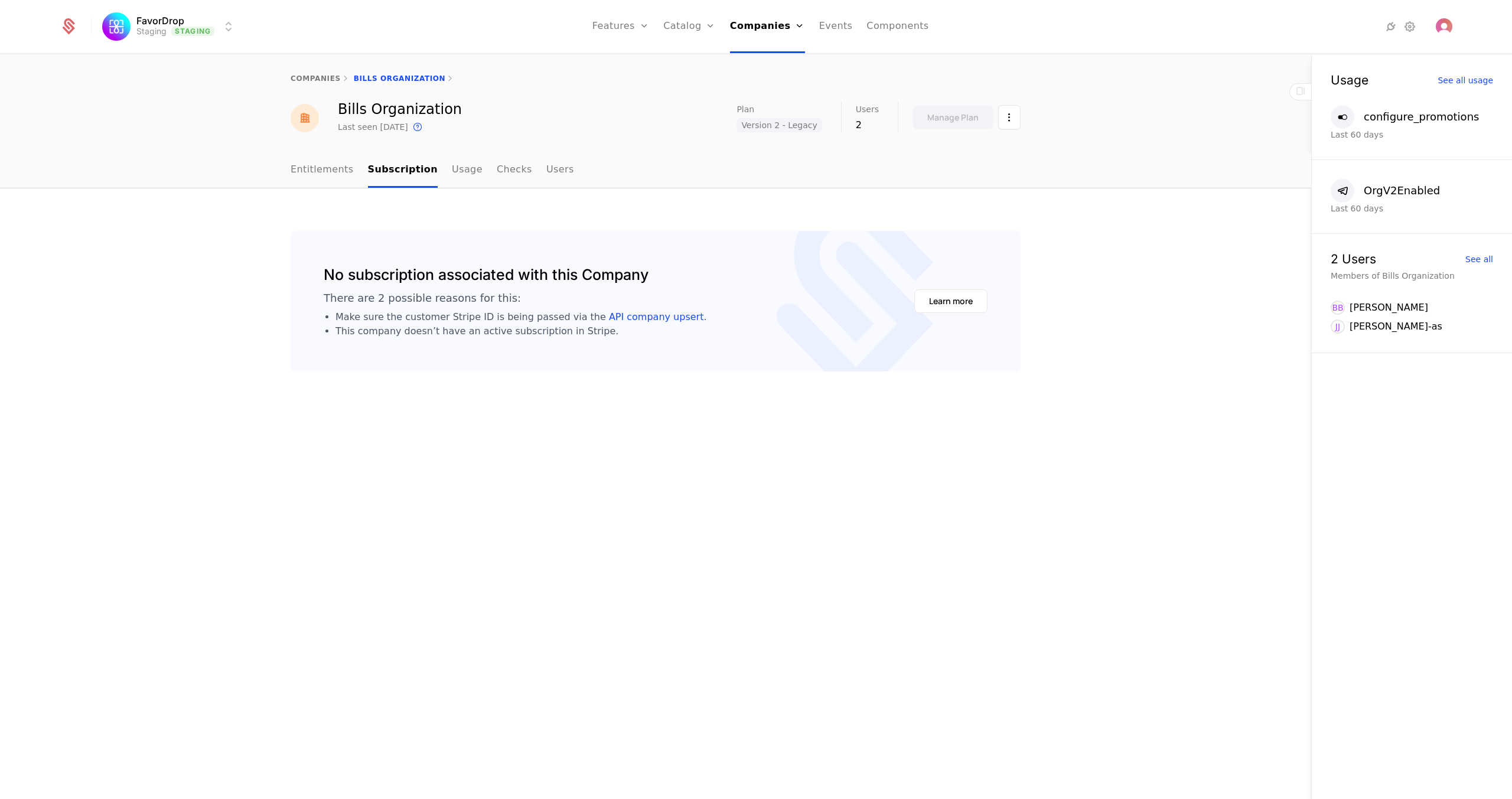
click at [334, 170] on link "Entitlements" at bounding box center [322, 170] width 64 height 35
drag, startPoint x: 309, startPoint y: 267, endPoint x: 308, endPoint y: 261, distance: 6.1
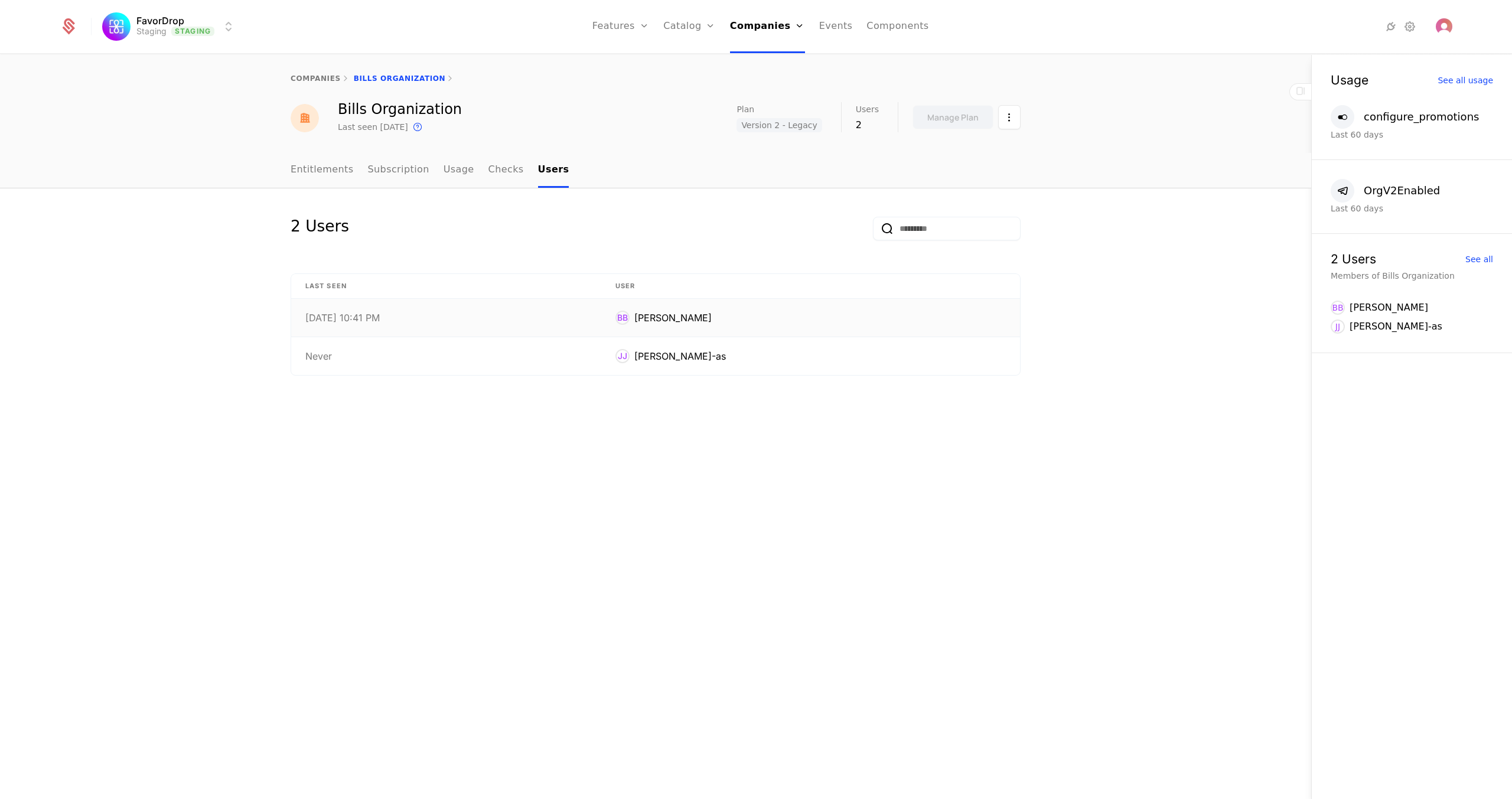
drag, startPoint x: 332, startPoint y: 313, endPoint x: 326, endPoint y: 301, distance: 13.4
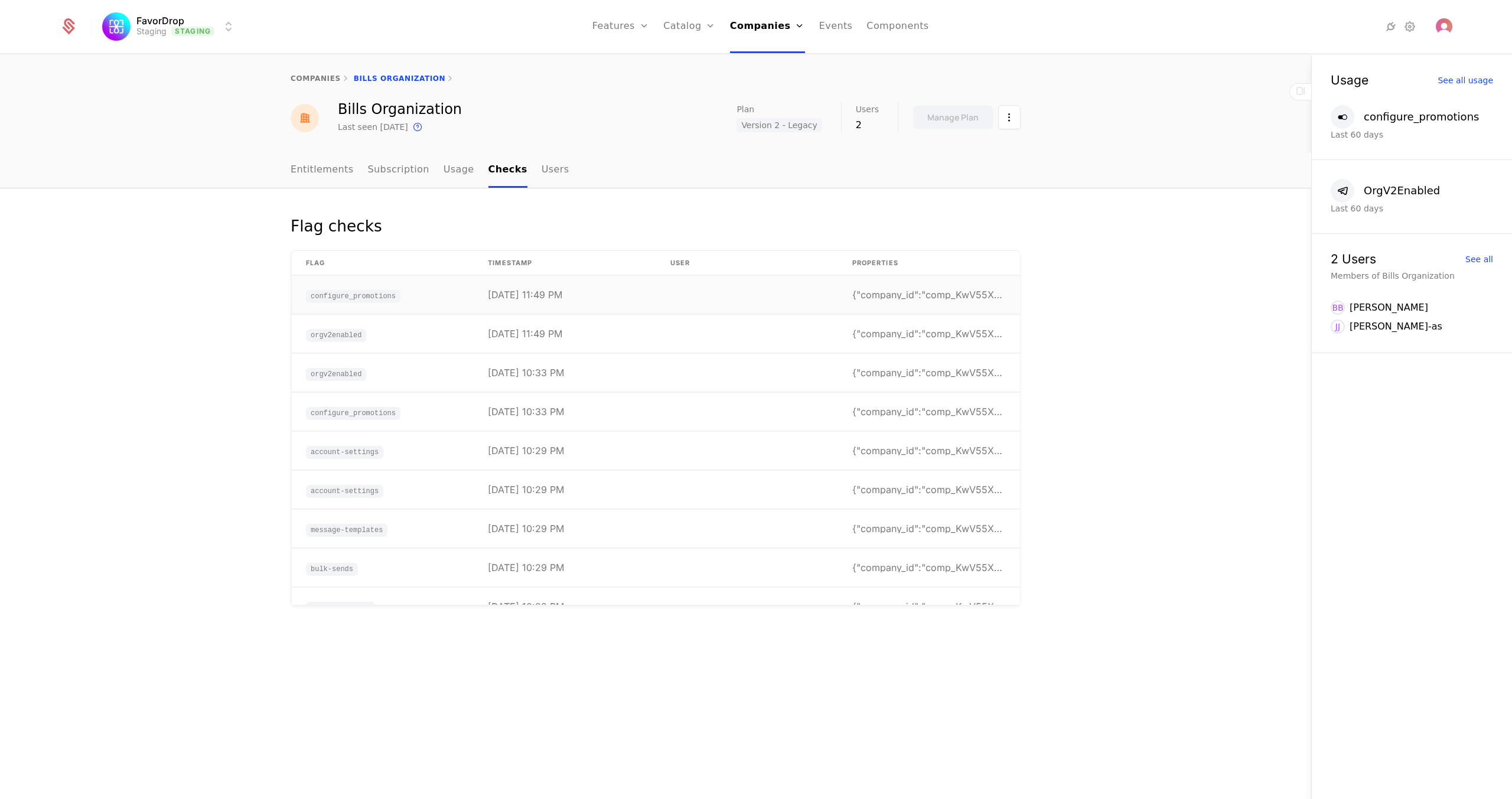
drag, startPoint x: 340, startPoint y: 318, endPoint x: 317, endPoint y: 309, distance: 24.7
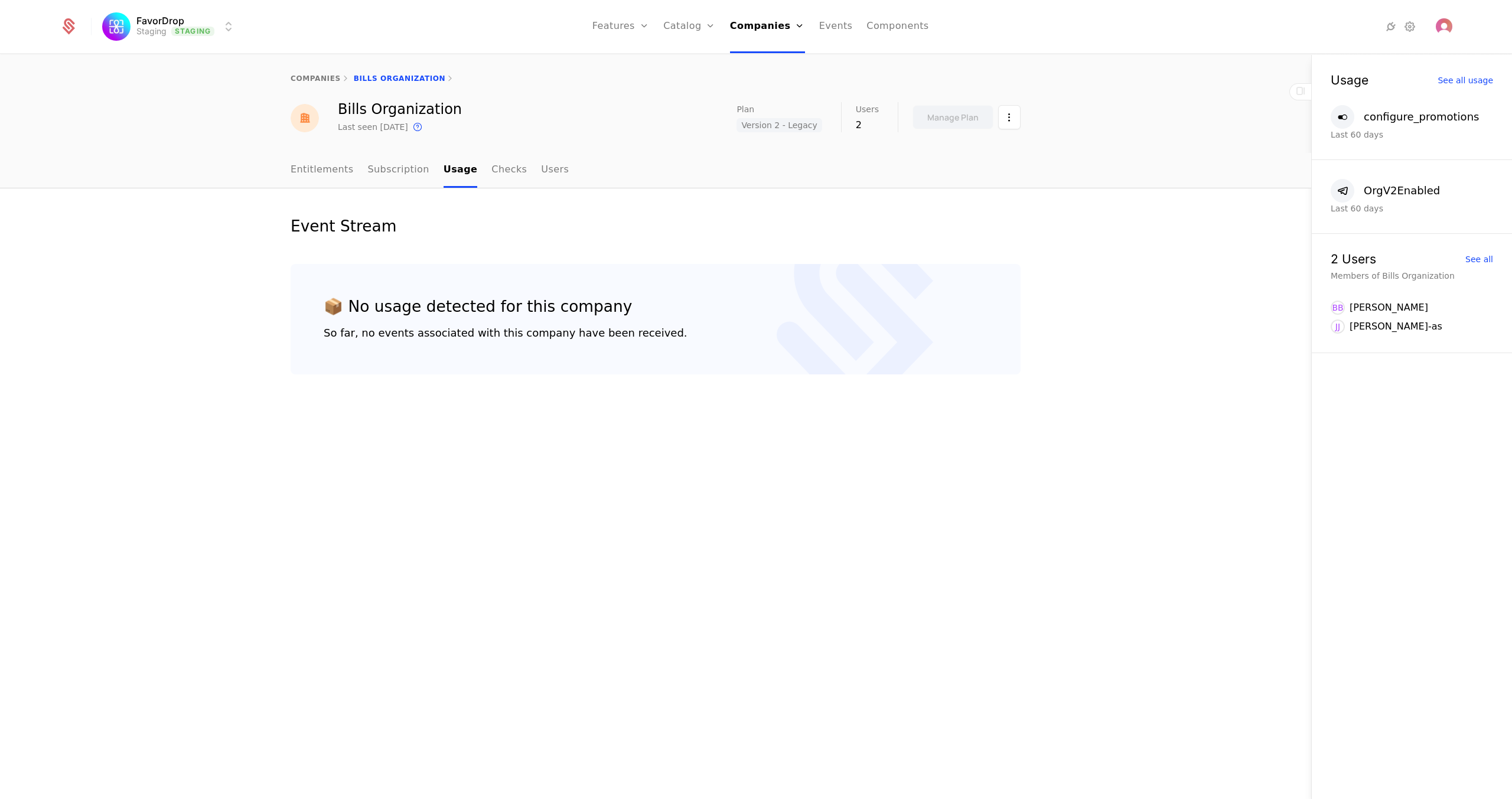
drag, startPoint x: 321, startPoint y: 315, endPoint x: 307, endPoint y: 301, distance: 19.8
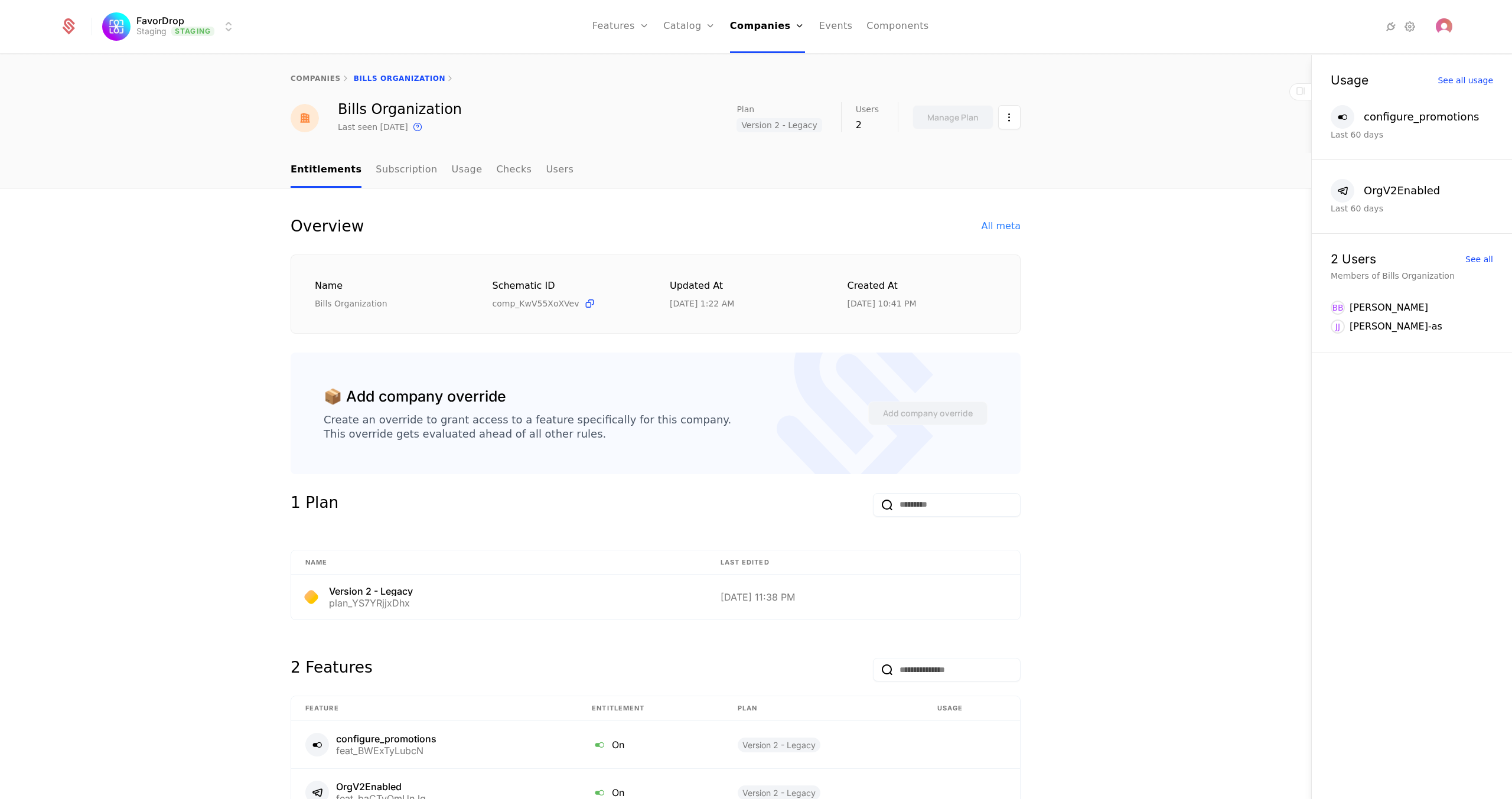
drag, startPoint x: 311, startPoint y: 323, endPoint x: 304, endPoint y: 315, distance: 10.6
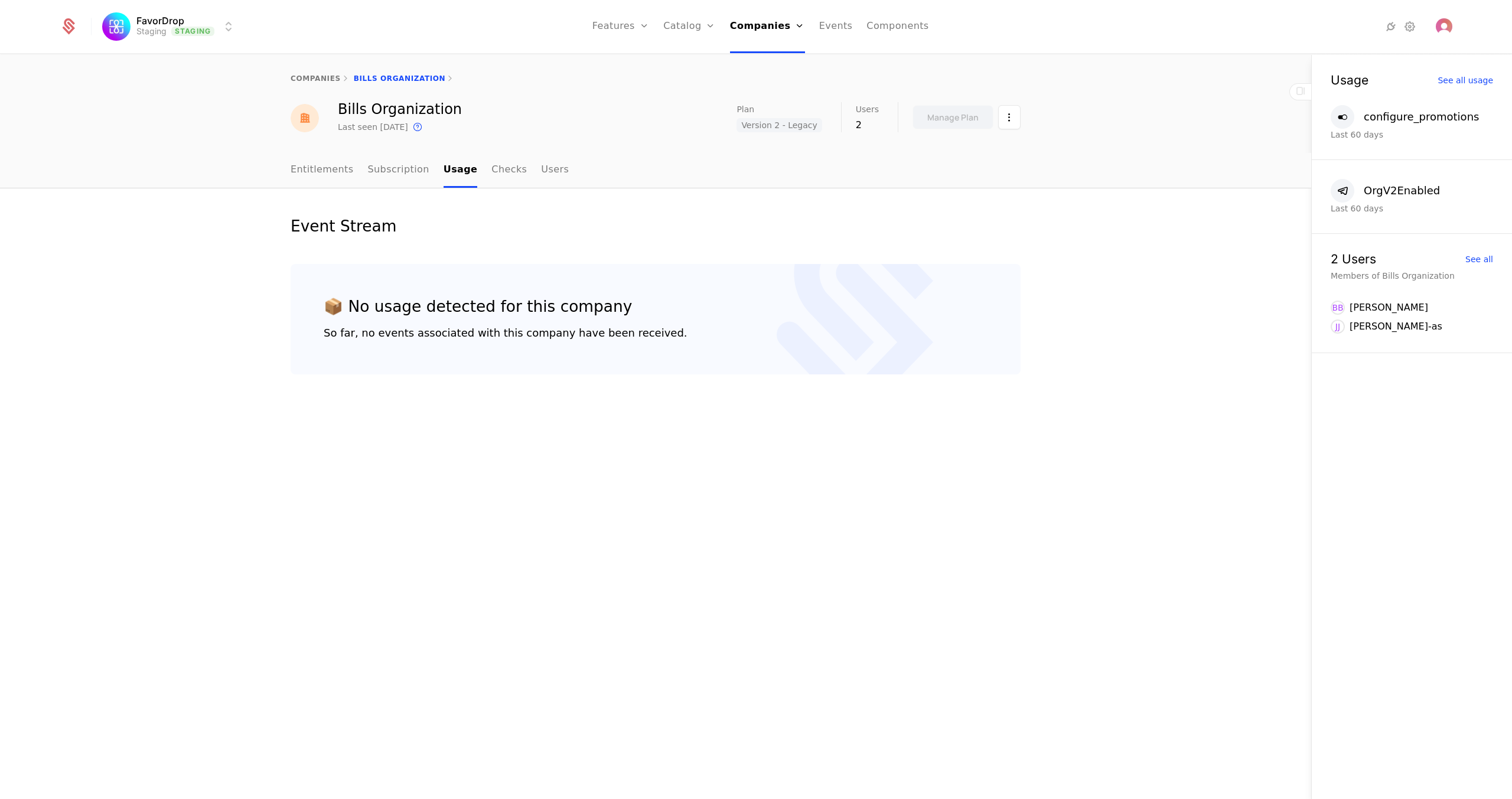
drag, startPoint x: 318, startPoint y: 328, endPoint x: 293, endPoint y: 316, distance: 27.7
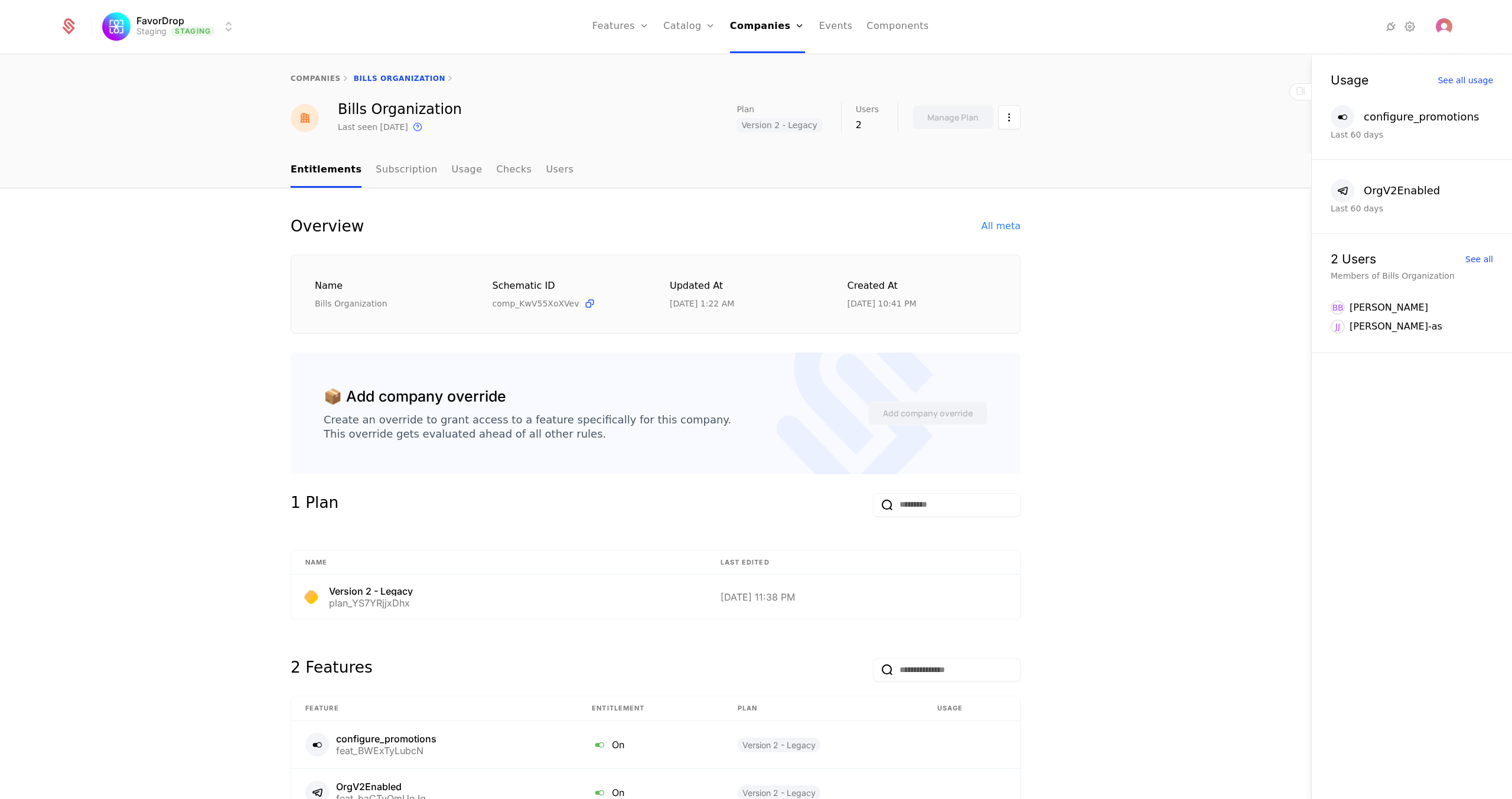
drag, startPoint x: 284, startPoint y: 308, endPoint x: 273, endPoint y: 300, distance: 13.6
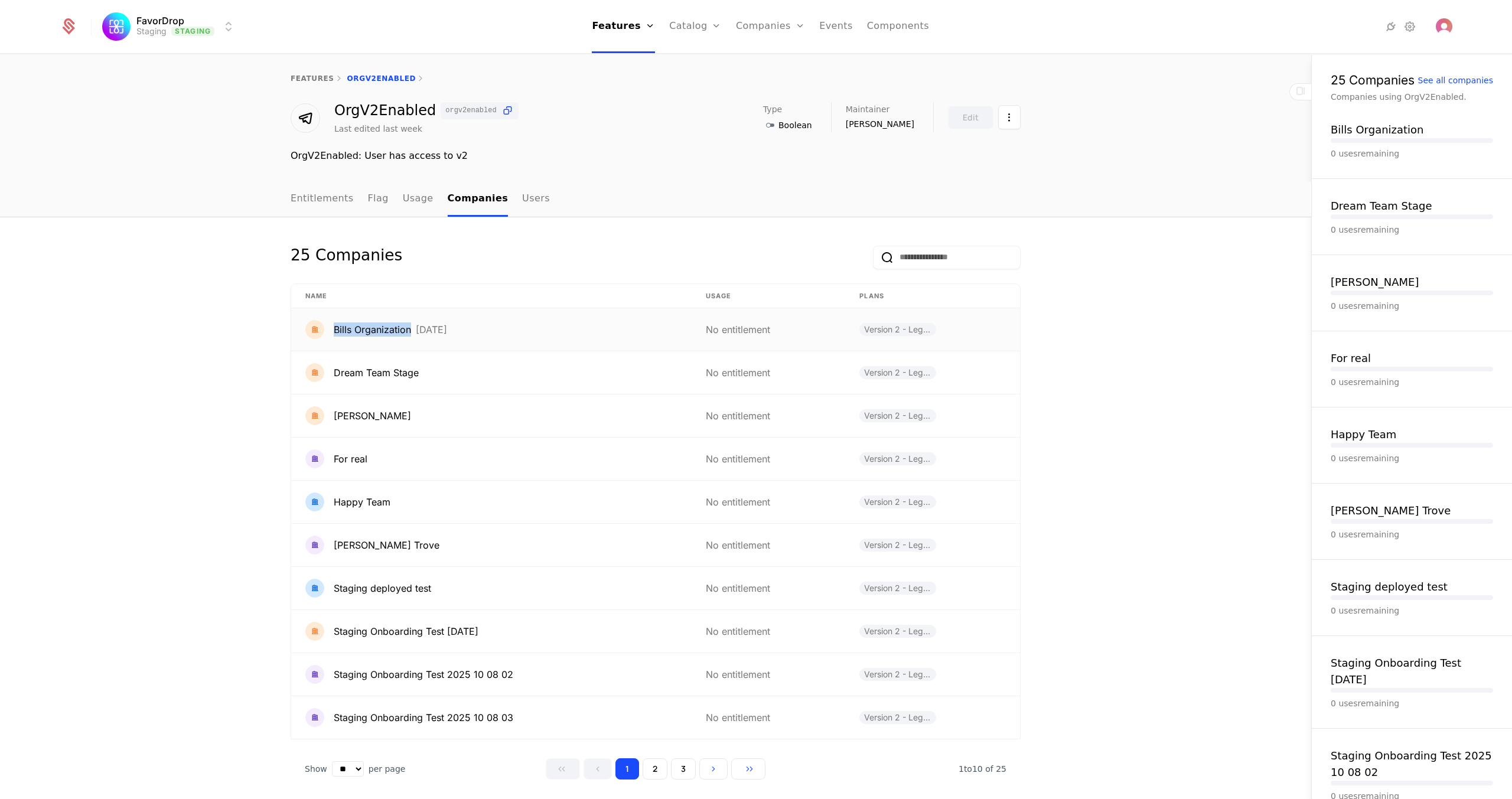
drag, startPoint x: 408, startPoint y: 329, endPoint x: 327, endPoint y: 330, distance: 81.0
click at [327, 330] on div "Bills Organization [DATE]" at bounding box center [491, 329] width 372 height 19
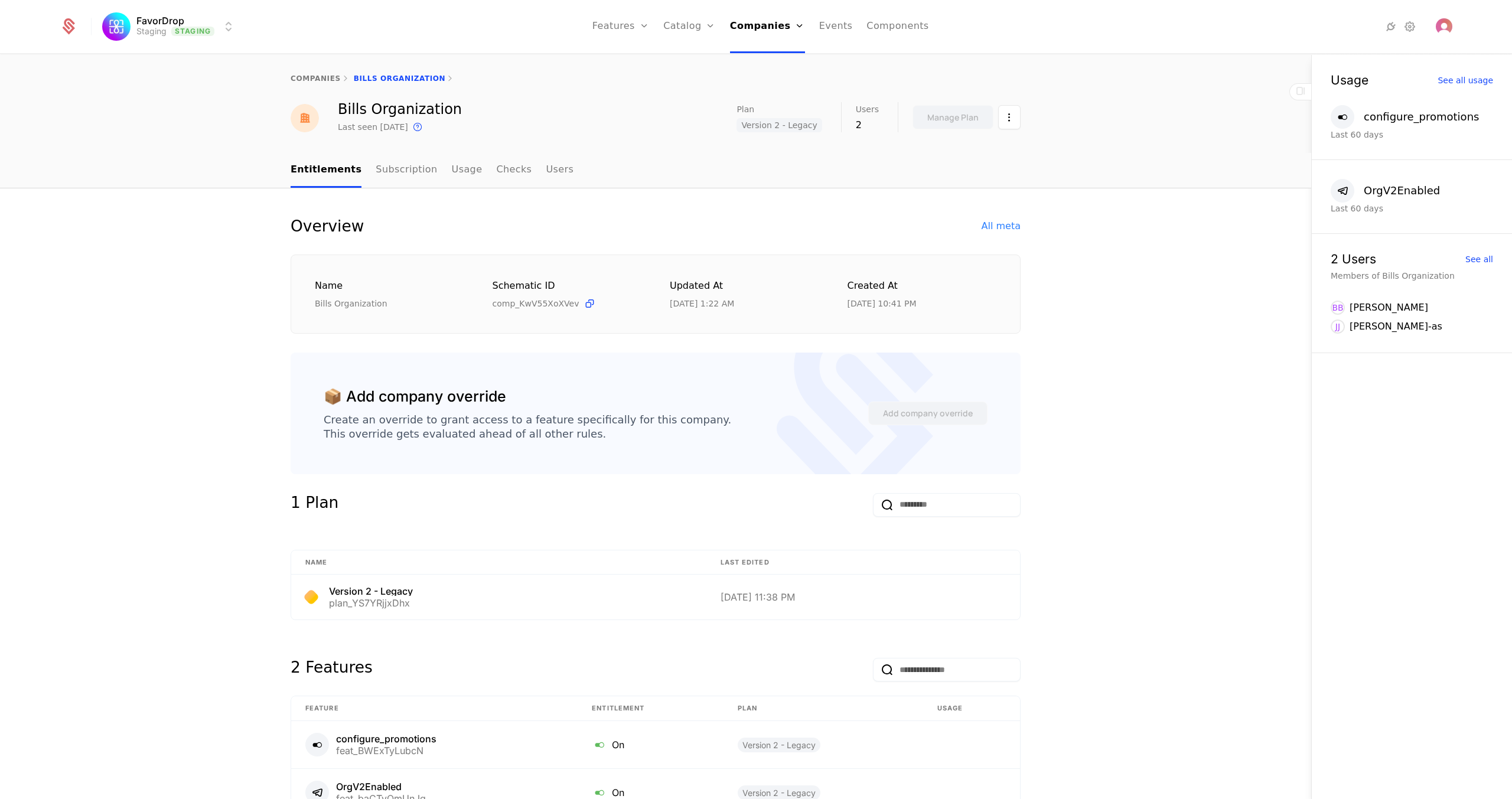
drag, startPoint x: 152, startPoint y: 374, endPoint x: 171, endPoint y: 377, distance: 19.2
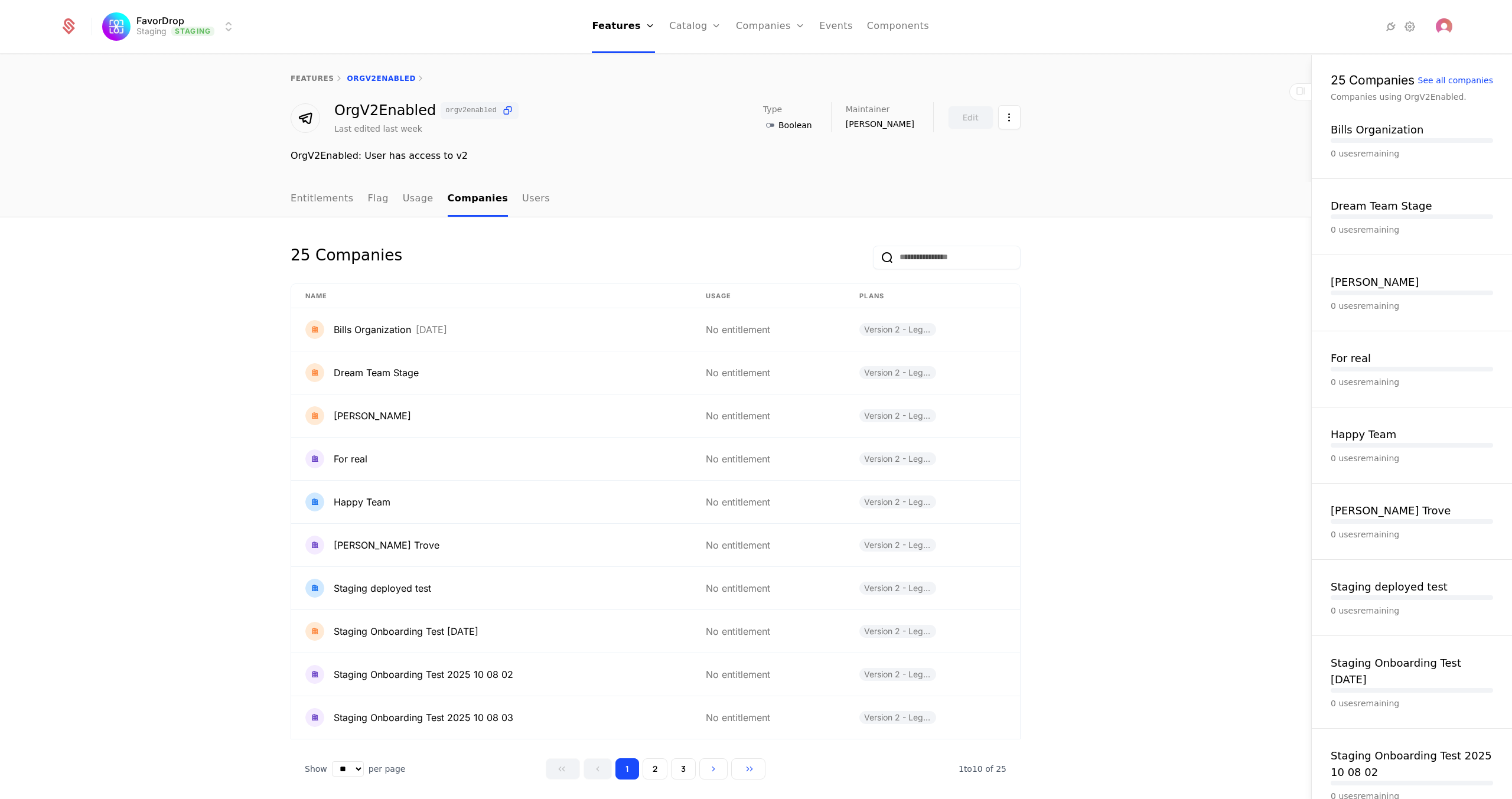
click at [652, 483] on button "2" at bounding box center [655, 768] width 25 height 21
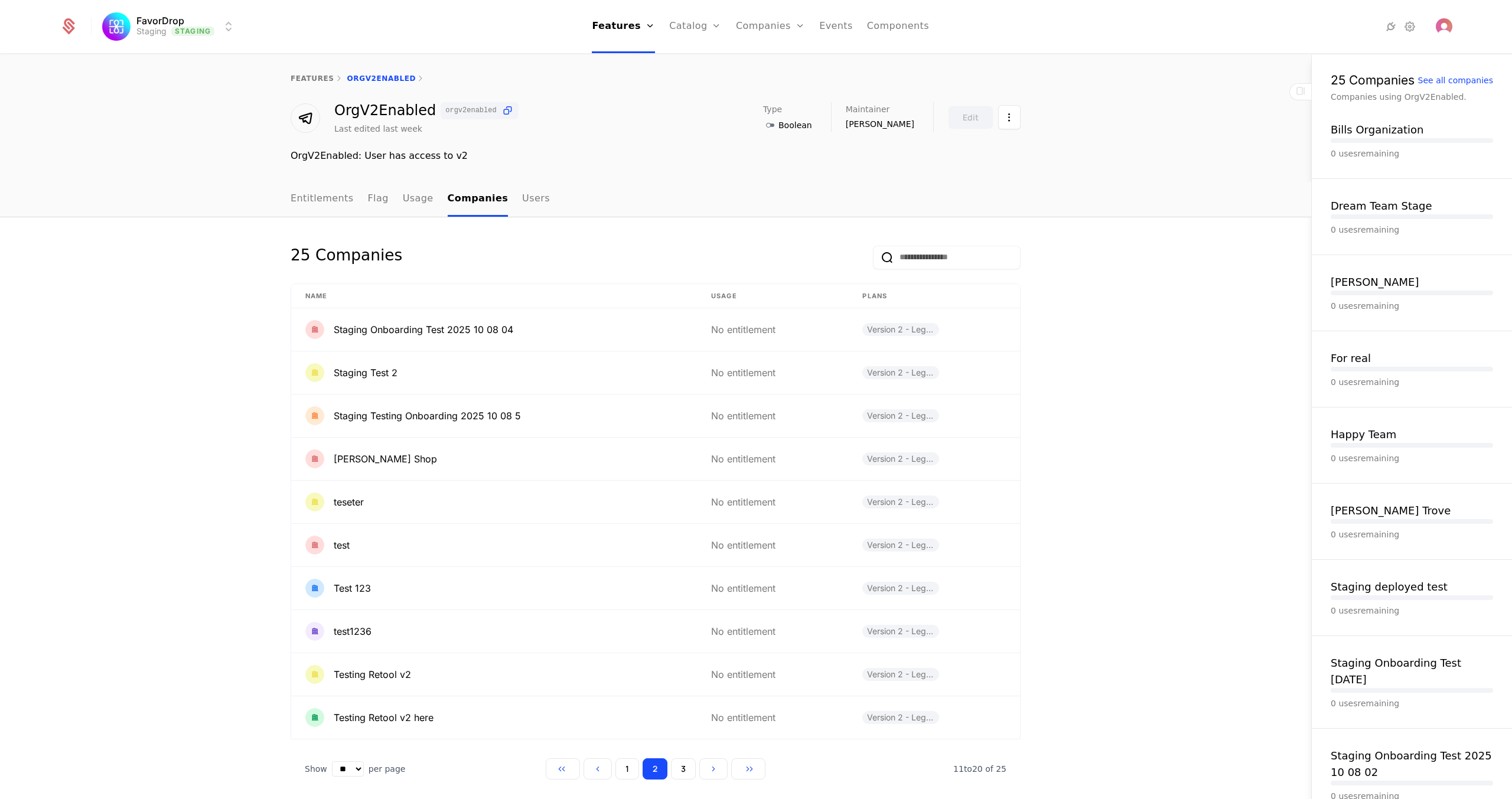
click at [677, 483] on button "3" at bounding box center [683, 768] width 25 height 21
